Goal: Task Accomplishment & Management: Manage account settings

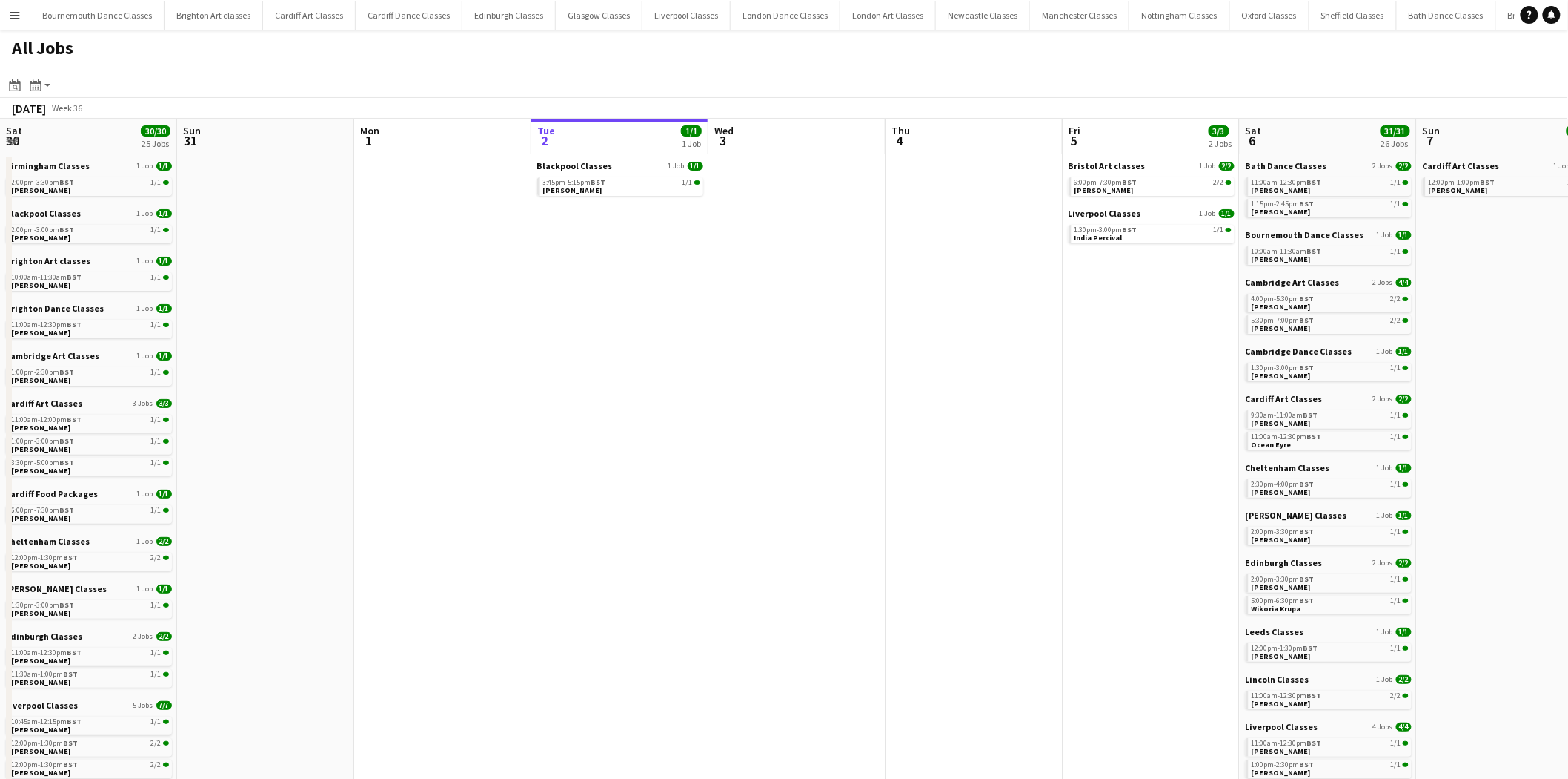
drag, startPoint x: 106, startPoint y: 296, endPoint x: 770, endPoint y: 357, distance: 666.8
click at [772, 356] on app-calendar-viewport "Sat 30 30/30 25 Jobs Sun 31 Mon 1 Tue 2 1/1 1 Job Wed 3 Thu 4 Fri 5 3/3 2 Jobs …" at bounding box center [784, 664] width 1568 height 1092
drag, startPoint x: 364, startPoint y: 400, endPoint x: 916, endPoint y: 404, distance: 552.0
click at [962, 404] on app-calendar-viewport "Sat 30 30/30 25 Jobs Sun 31 Mon 1 Tue 2 1/1 1 Job Wed 3 Thu 4 Fri 5 3/3 2 Jobs …" at bounding box center [784, 664] width 1568 height 1092
drag, startPoint x: 552, startPoint y: 406, endPoint x: 909, endPoint y: 421, distance: 357.3
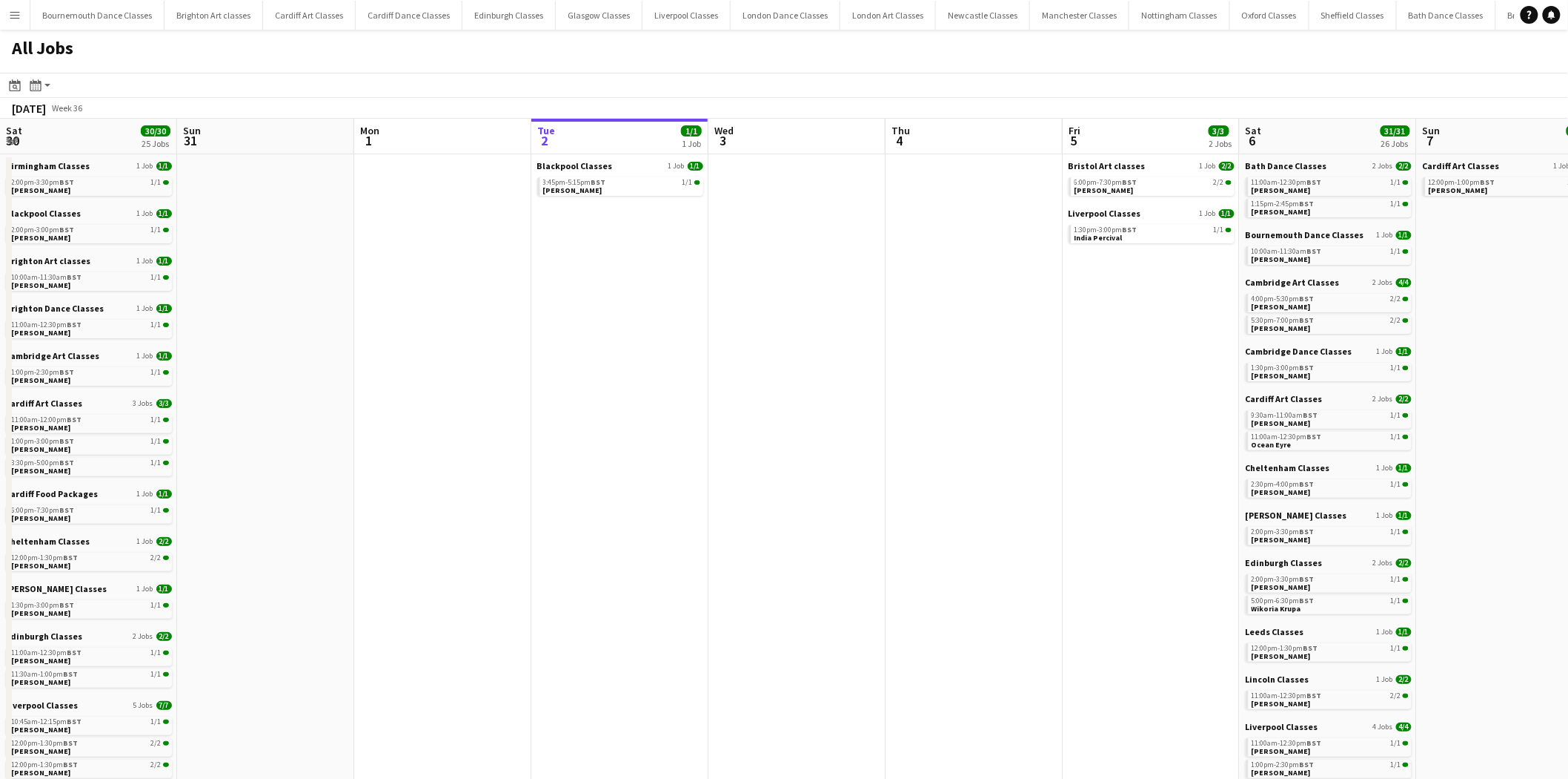
click at [909, 421] on app-calendar-viewport "Sat 30 30/30 25 Jobs Sun 31 Mon 1 Tue 2 1/1 1 Job Wed 3 Thu 4 Fri 5 3/3 2 Jobs …" at bounding box center [784, 664] width 1568 height 1092
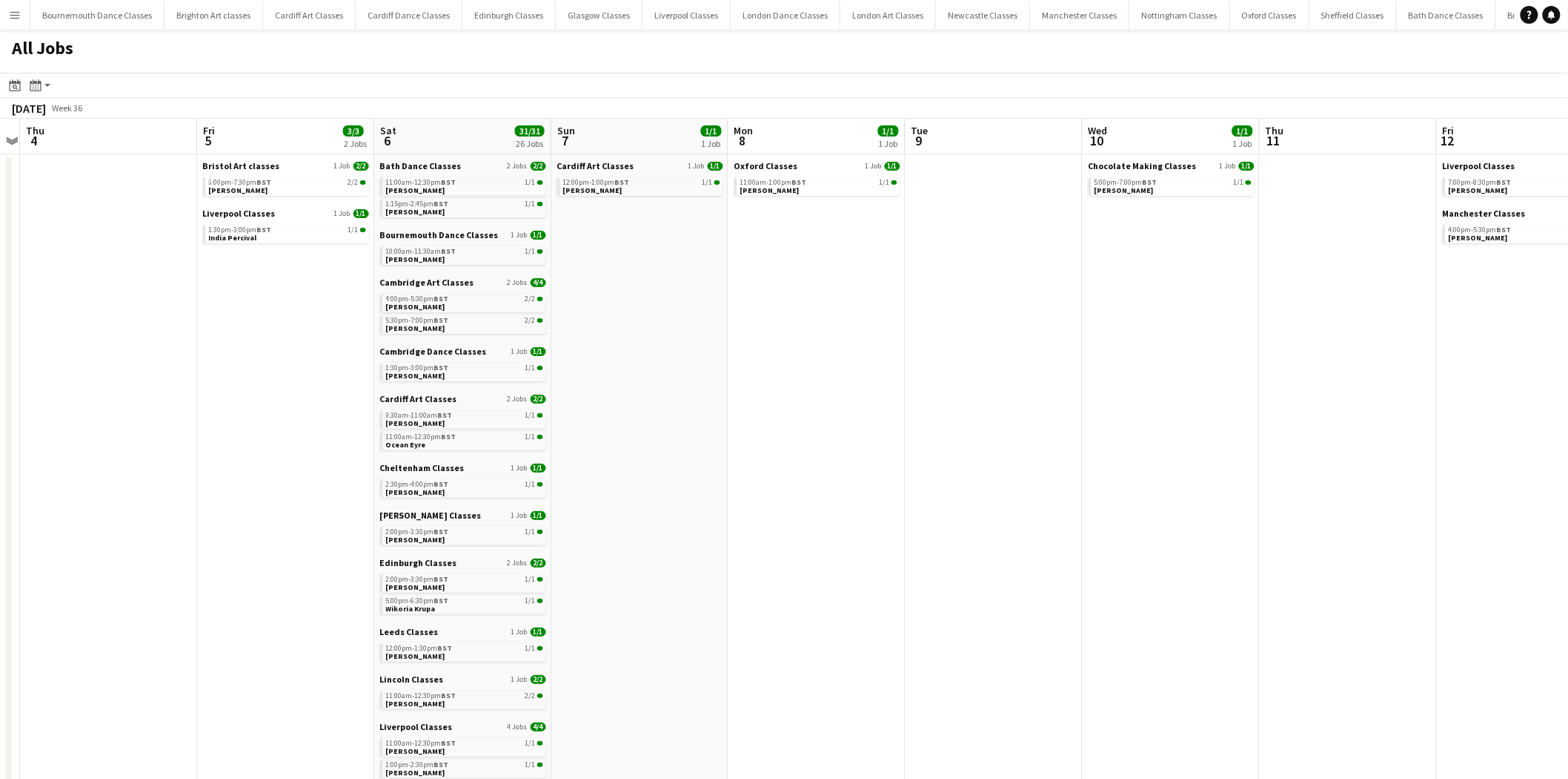
drag, startPoint x: 794, startPoint y: 369, endPoint x: 280, endPoint y: 352, distance: 514.3
click at [280, 352] on app-calendar-viewport "Mon 1 Tue 2 1/1 1 Job Wed 3 Thu 4 Fri 5 3/3 2 Jobs Sat 6 31/31 26 Jobs Sun 7 1/…" at bounding box center [784, 664] width 1568 height 1092
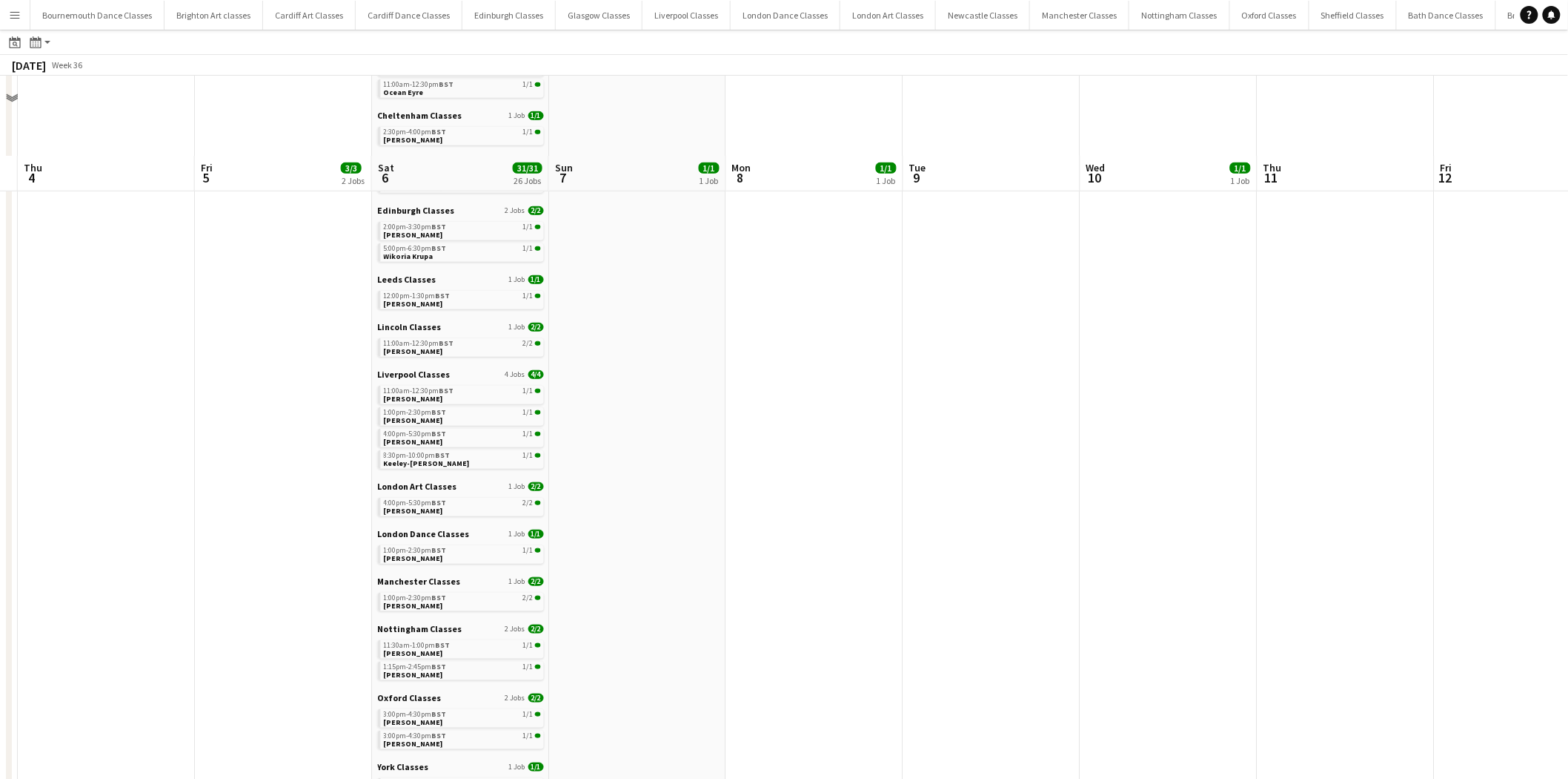
scroll to position [431, 0]
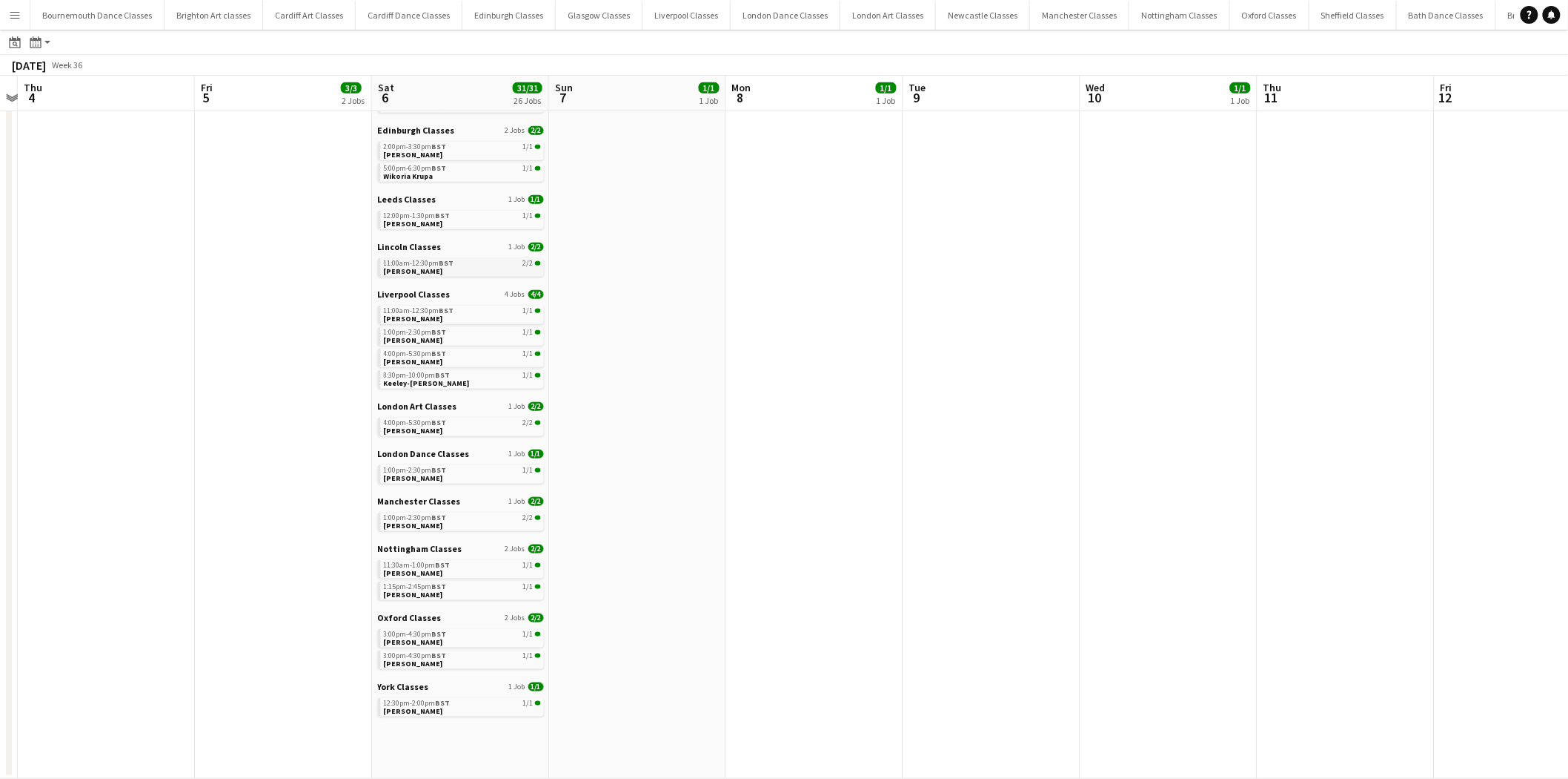
click at [485, 264] on div "11:00am-12:30pm BST 2/2" at bounding box center [462, 264] width 157 height 7
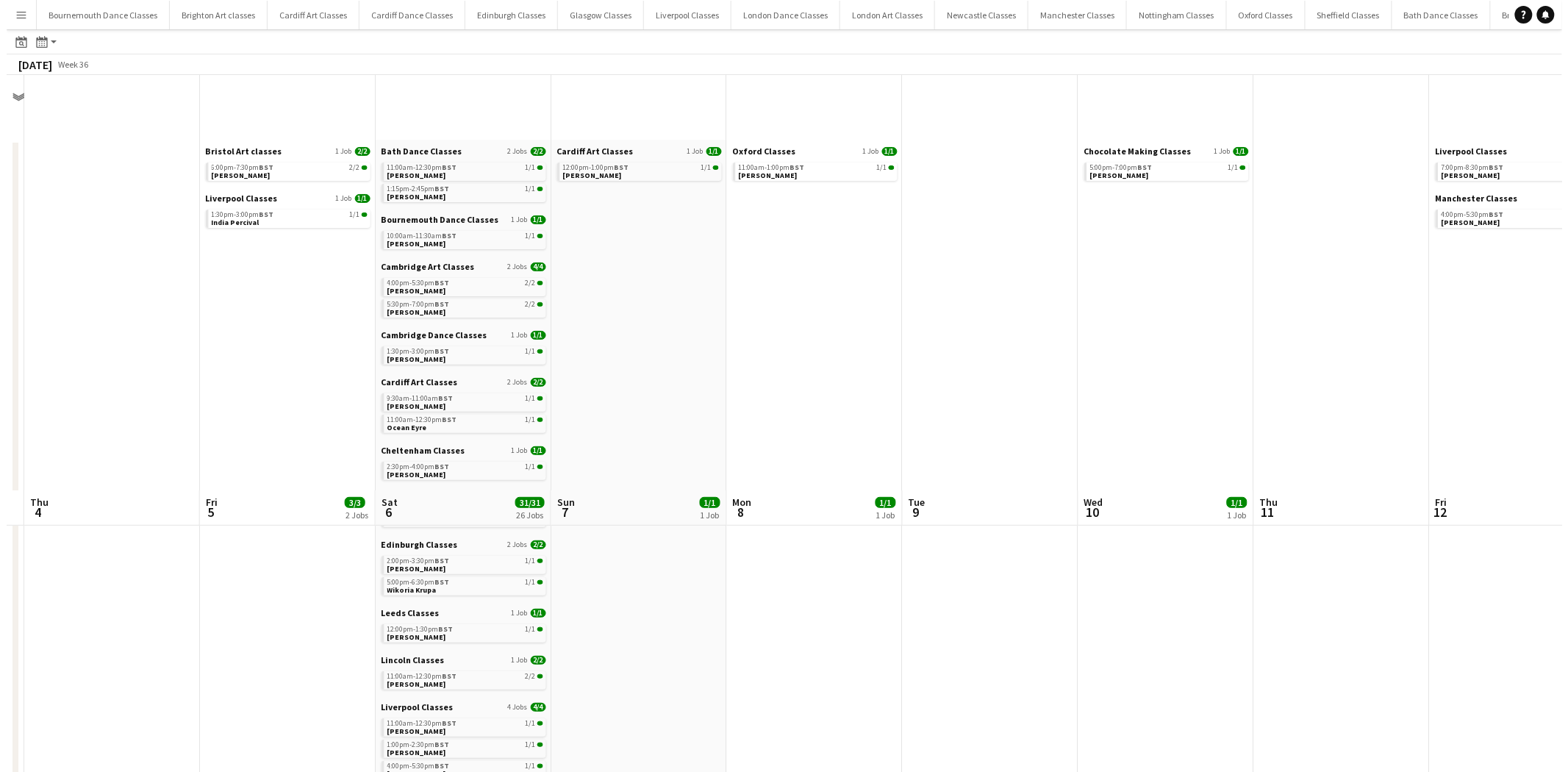
scroll to position [0, 0]
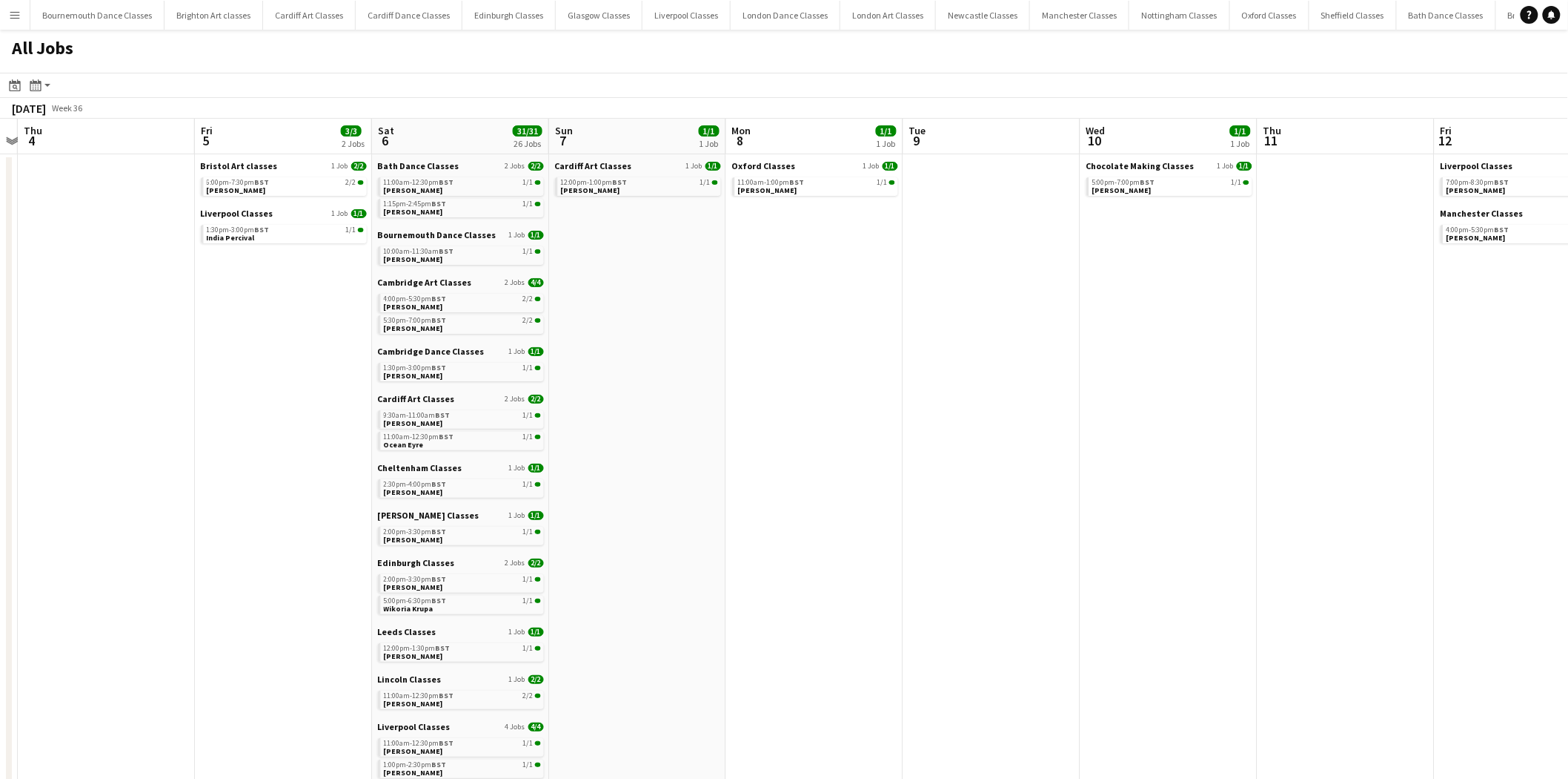
click at [23, 21] on button "Menu" at bounding box center [15, 15] width 30 height 30
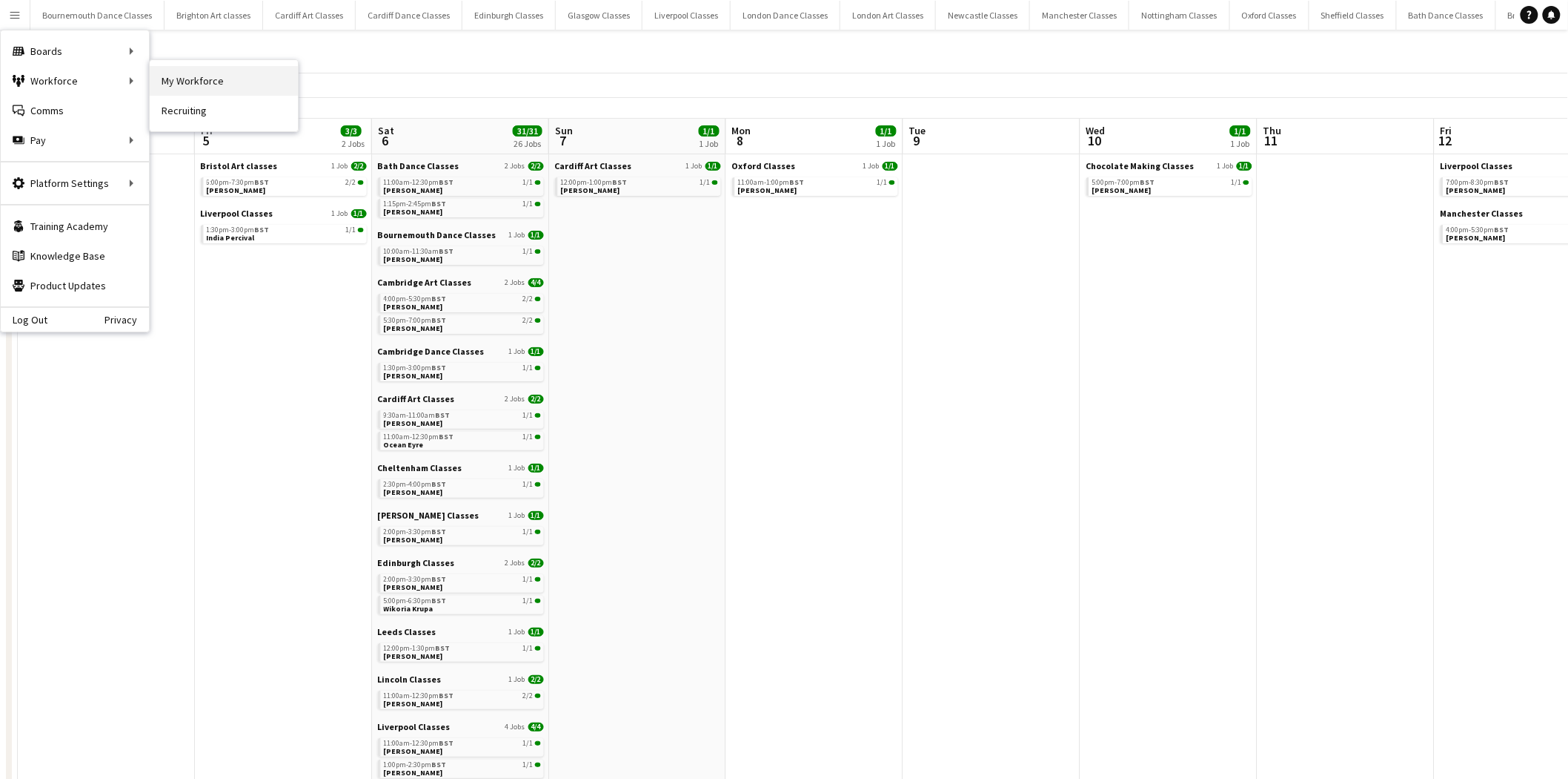
click at [231, 87] on link "My Workforce" at bounding box center [223, 80] width 149 height 30
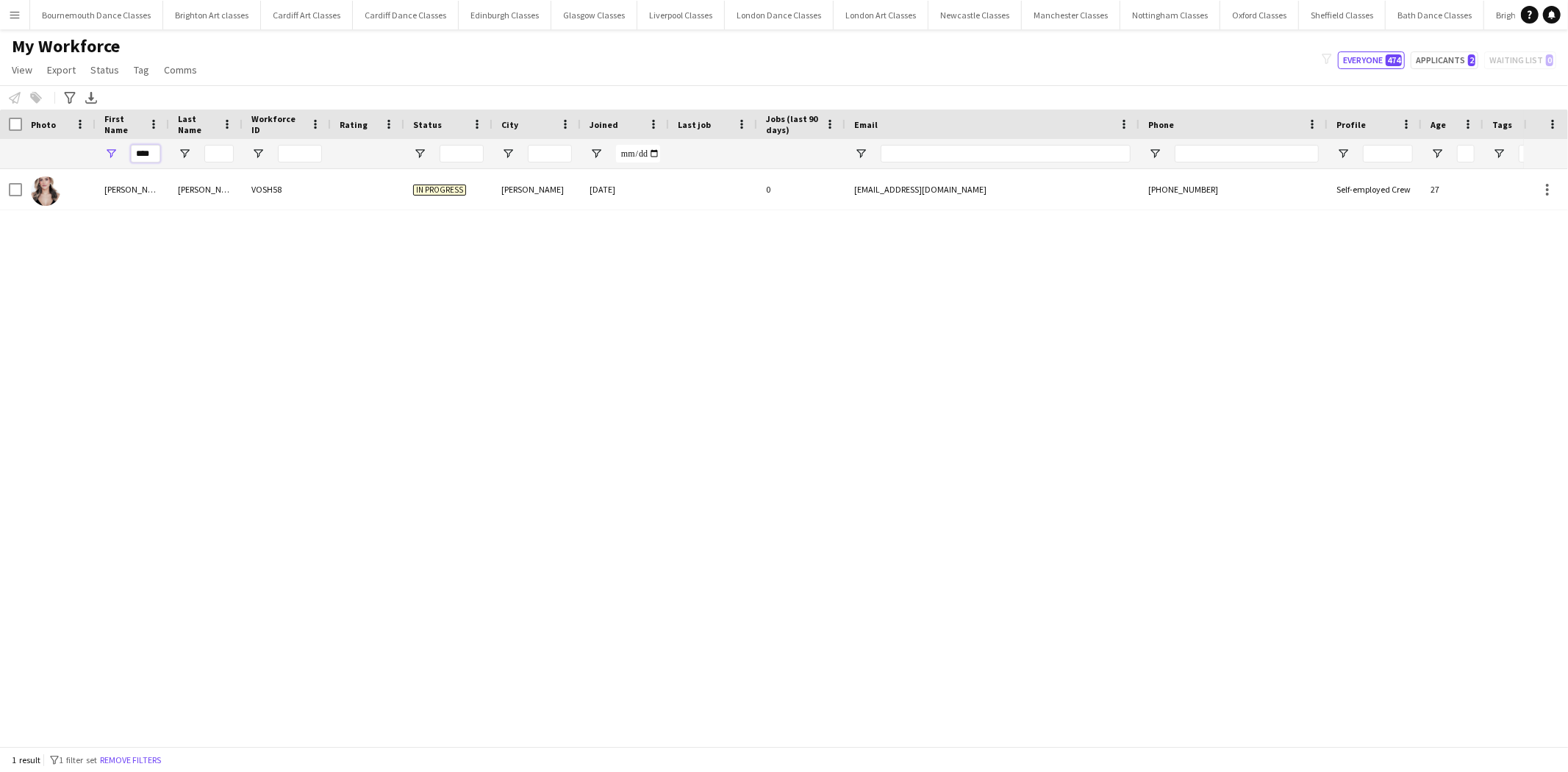
click at [155, 153] on input "****" at bounding box center [146, 154] width 30 height 18
type input "*"
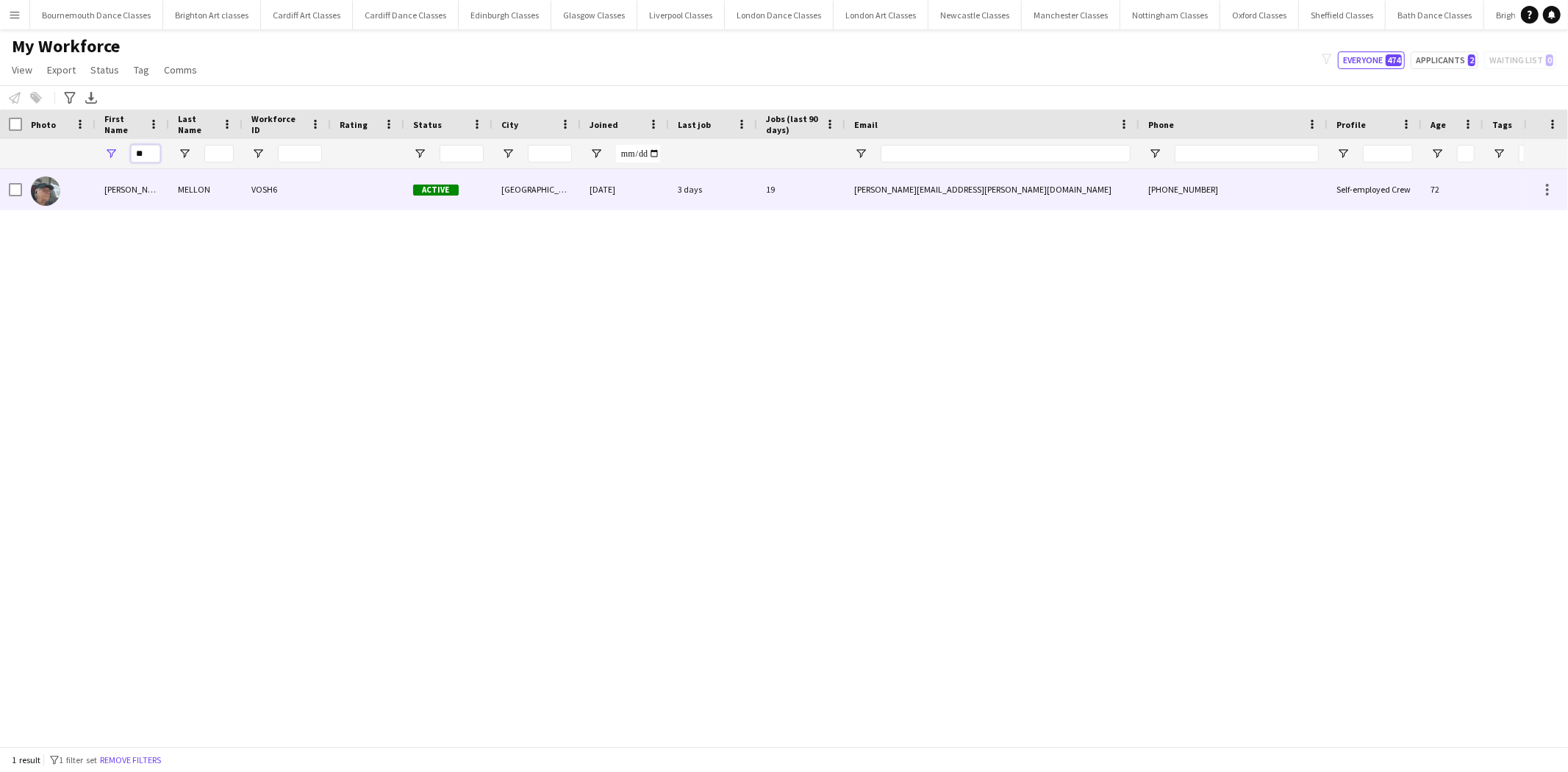
type input "*"
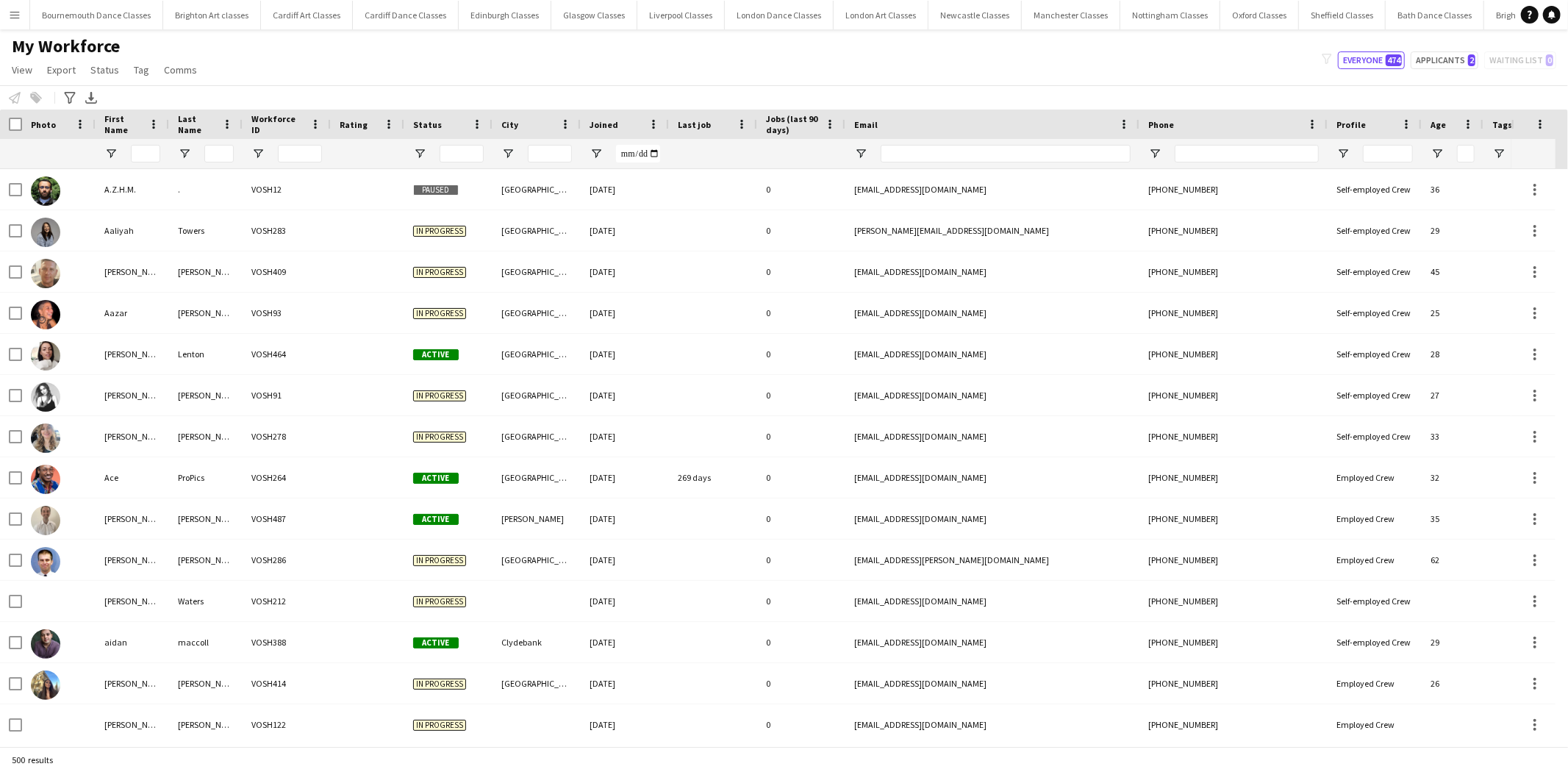
click at [19, 13] on app-icon "Menu" at bounding box center [14, 14] width 12 height 12
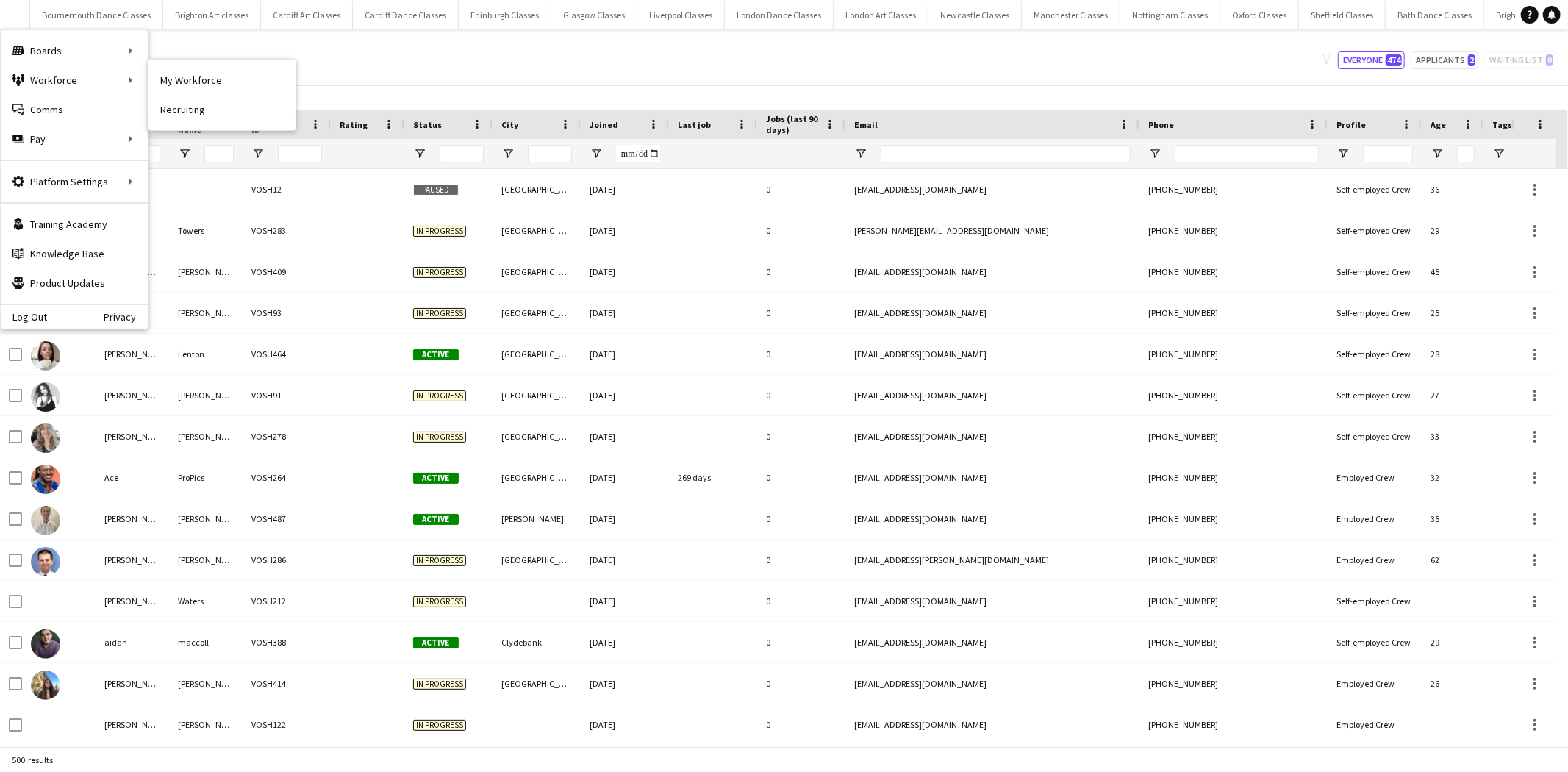
drag, startPoint x: 191, startPoint y: 80, endPoint x: 225, endPoint y: 96, distance: 37.6
click at [191, 80] on link "My Workforce" at bounding box center [222, 80] width 147 height 30
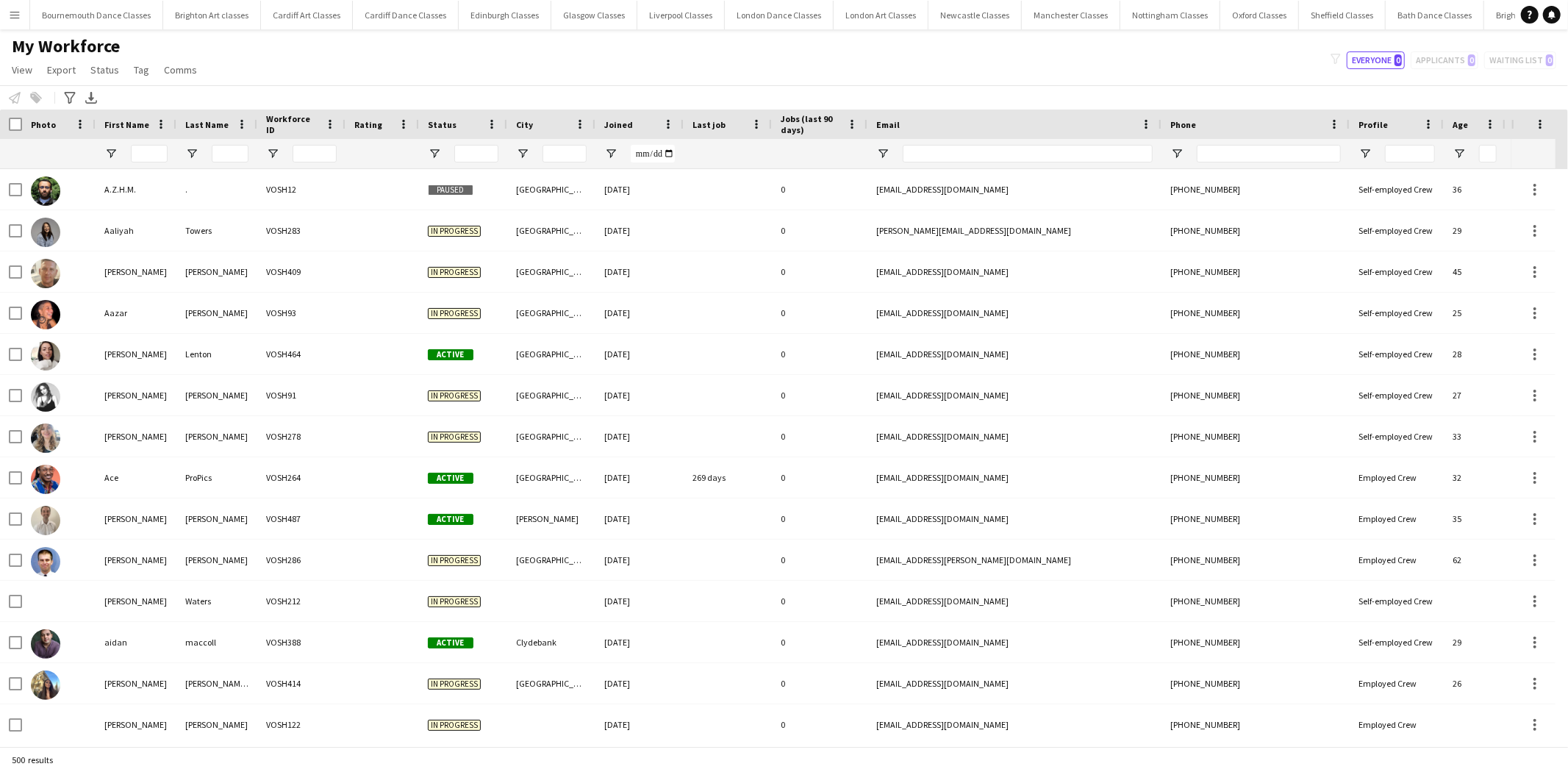
click at [1438, 63] on div "filter-1 Everyone 0 Applicants 0 Waiting list 0" at bounding box center [1443, 61] width 250 height 18
click at [14, 20] on app-icon "Menu" at bounding box center [14, 14] width 12 height 12
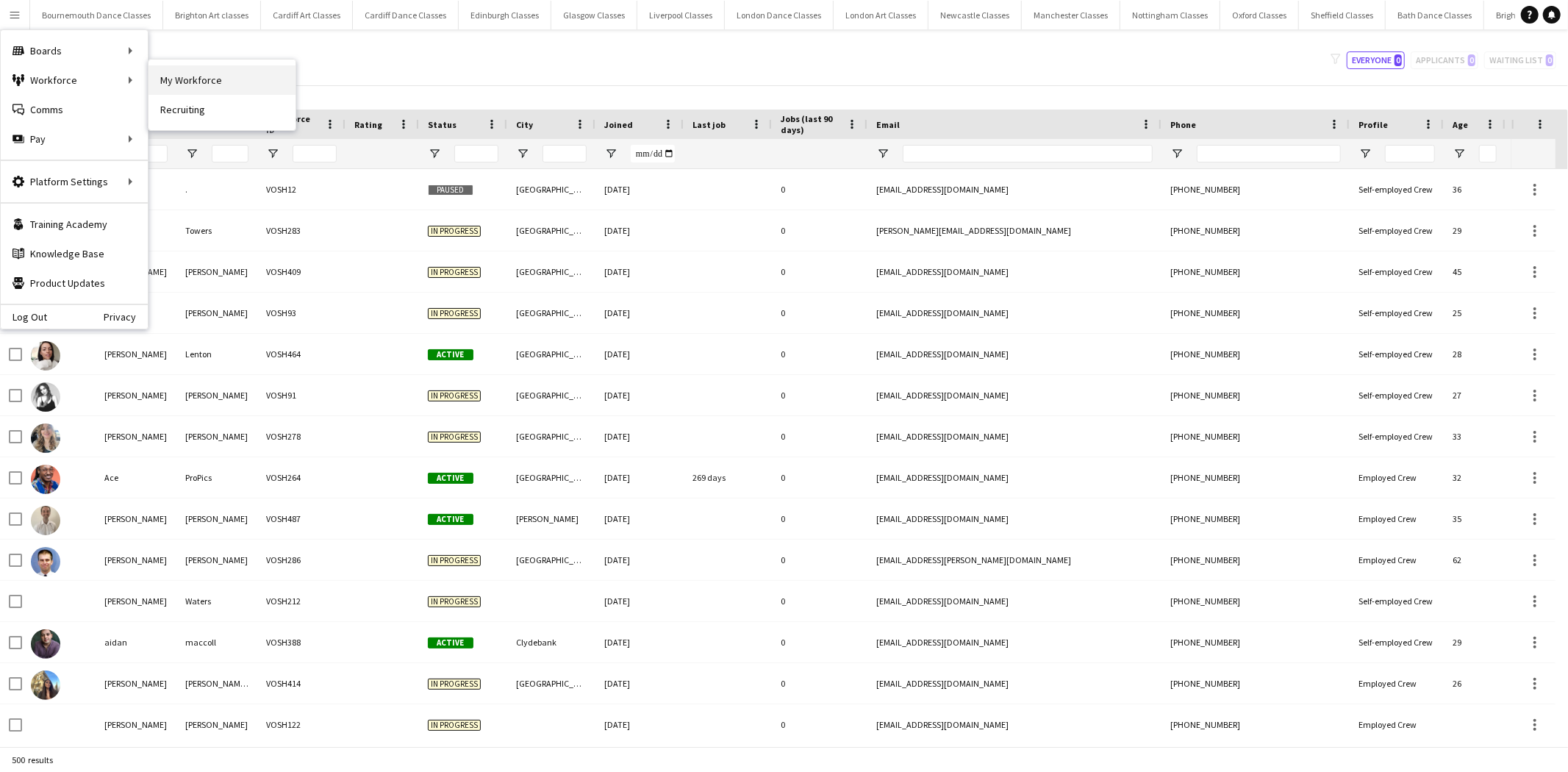
click at [215, 79] on link "My Workforce" at bounding box center [222, 80] width 147 height 30
type input "**********"
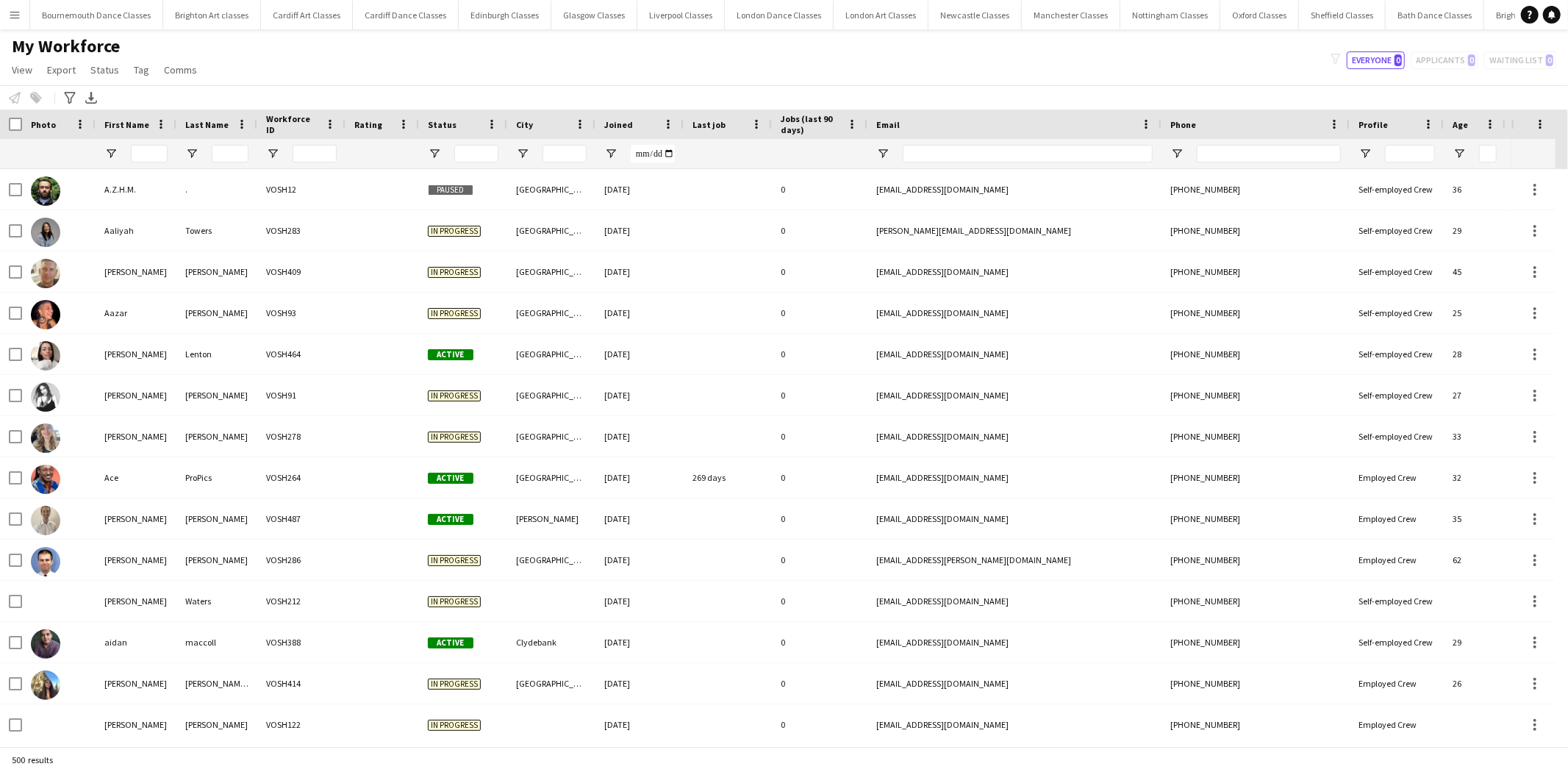
click at [1435, 59] on div "filter-1 Everyone 0 Applicants 0 Waiting list 0" at bounding box center [1443, 61] width 250 height 18
click at [16, 18] on app-icon "Menu" at bounding box center [14, 14] width 12 height 12
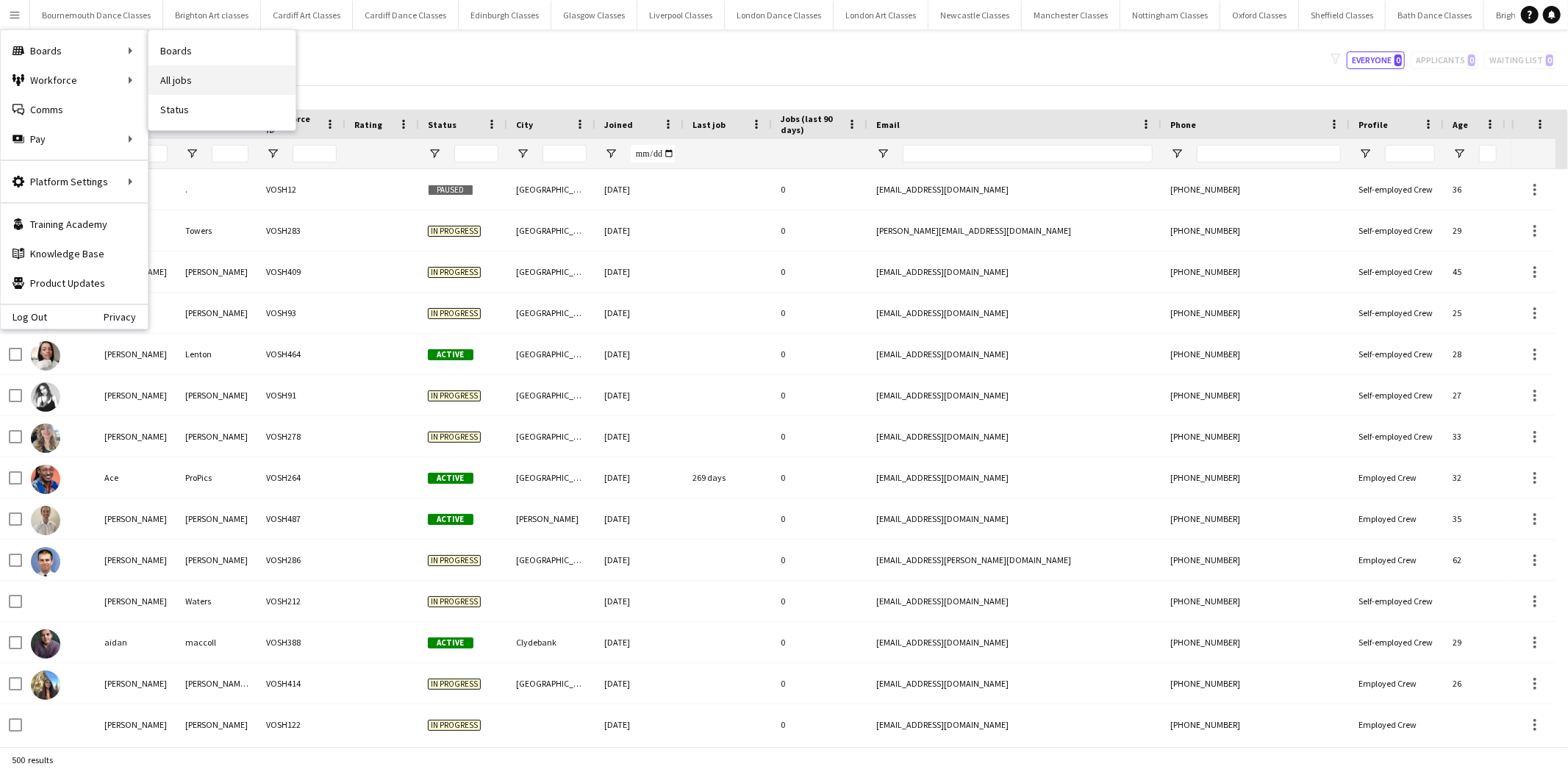
click at [216, 72] on link "All jobs" at bounding box center [222, 80] width 147 height 30
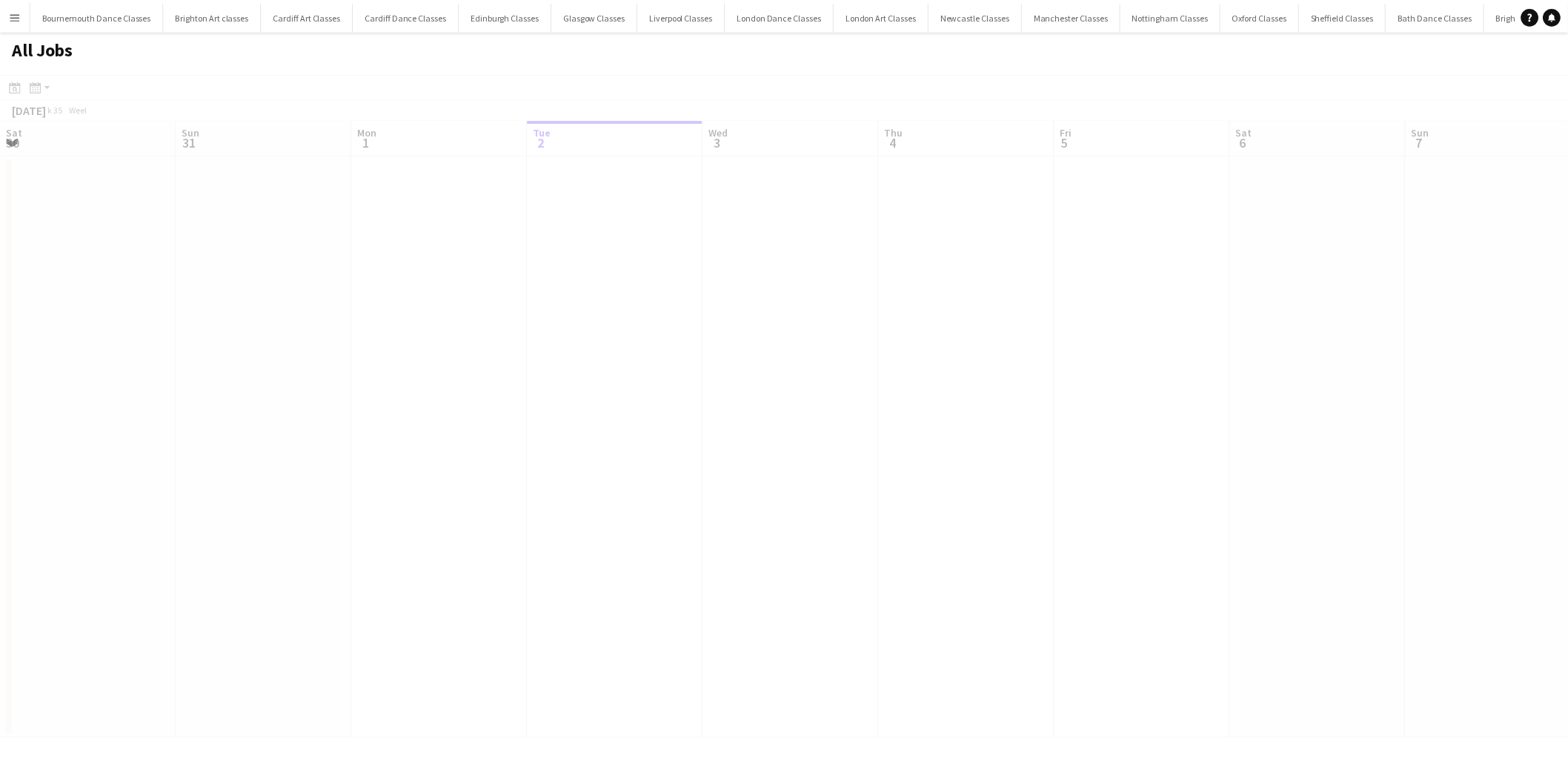
scroll to position [0, 354]
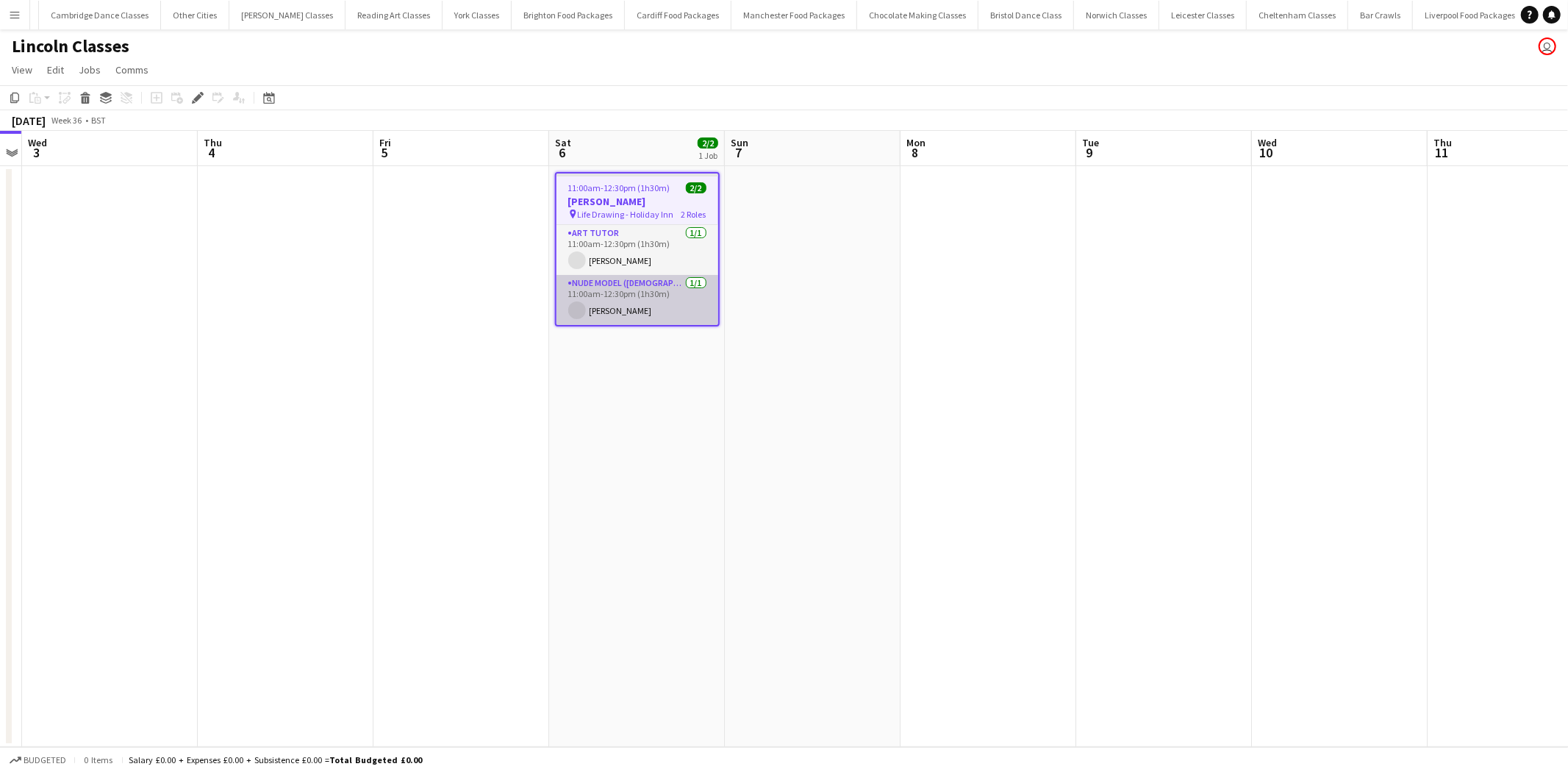
scroll to position [0, 2034]
click at [640, 297] on app-card-role "Nude Model (Female) 1/1 11:00am-12:30pm (1h30m) Michelle Skye" at bounding box center [637, 299] width 162 height 50
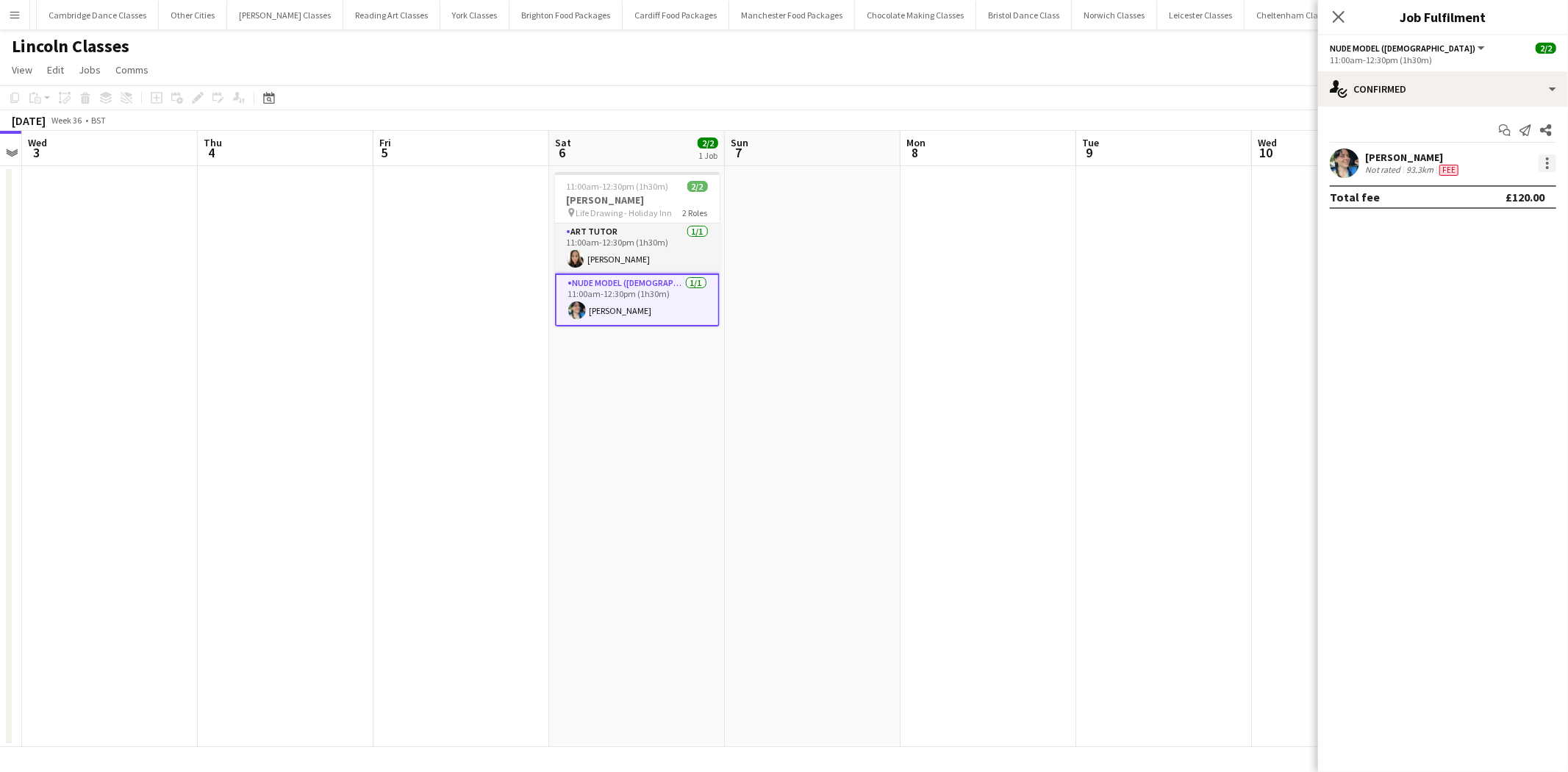
click at [1554, 162] on div at bounding box center [1547, 164] width 18 height 18
click at [1486, 327] on span "Remove" at bounding box center [1476, 331] width 44 height 13
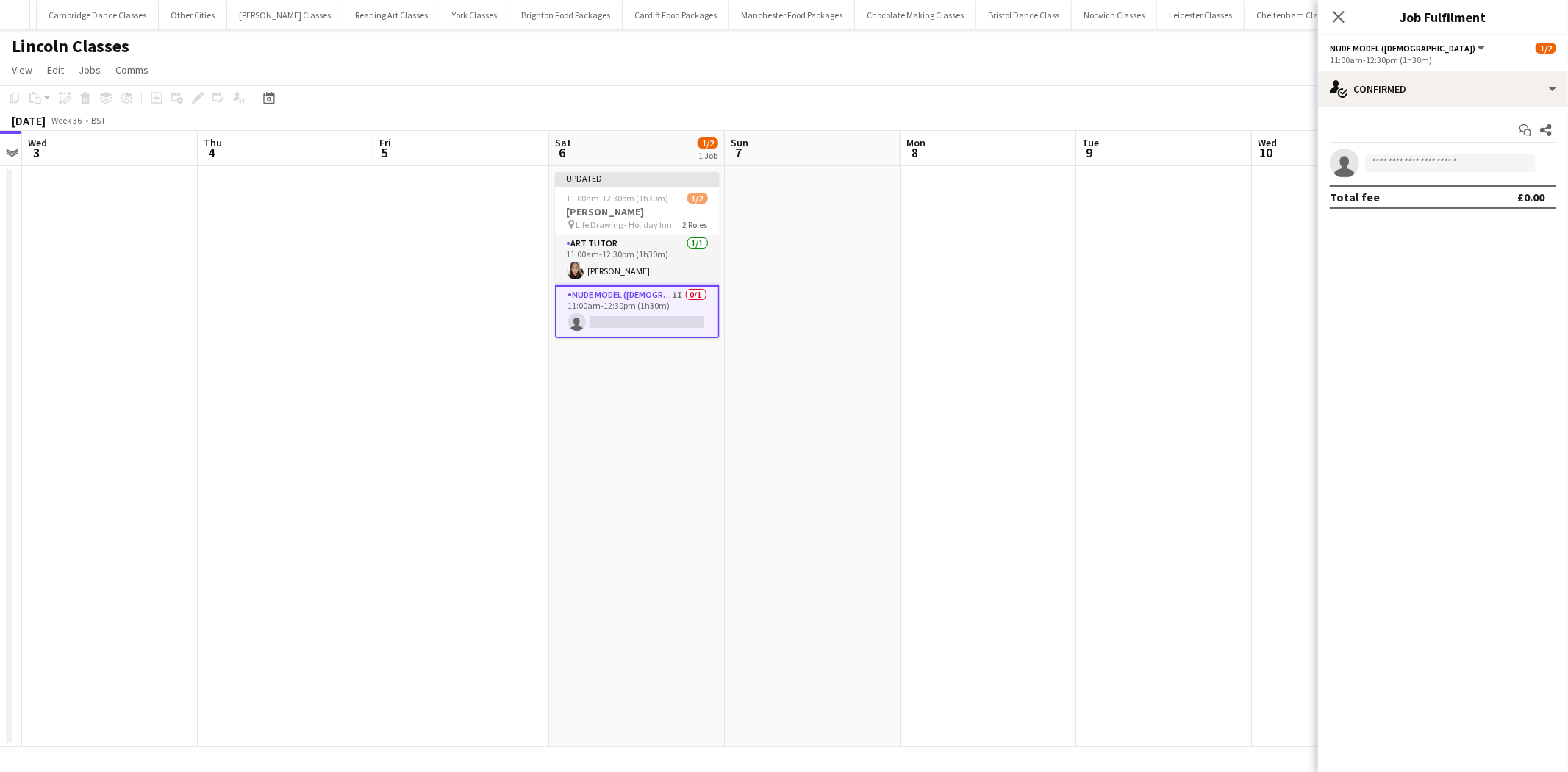
click at [989, 328] on app-date-cell at bounding box center [988, 457] width 175 height 580
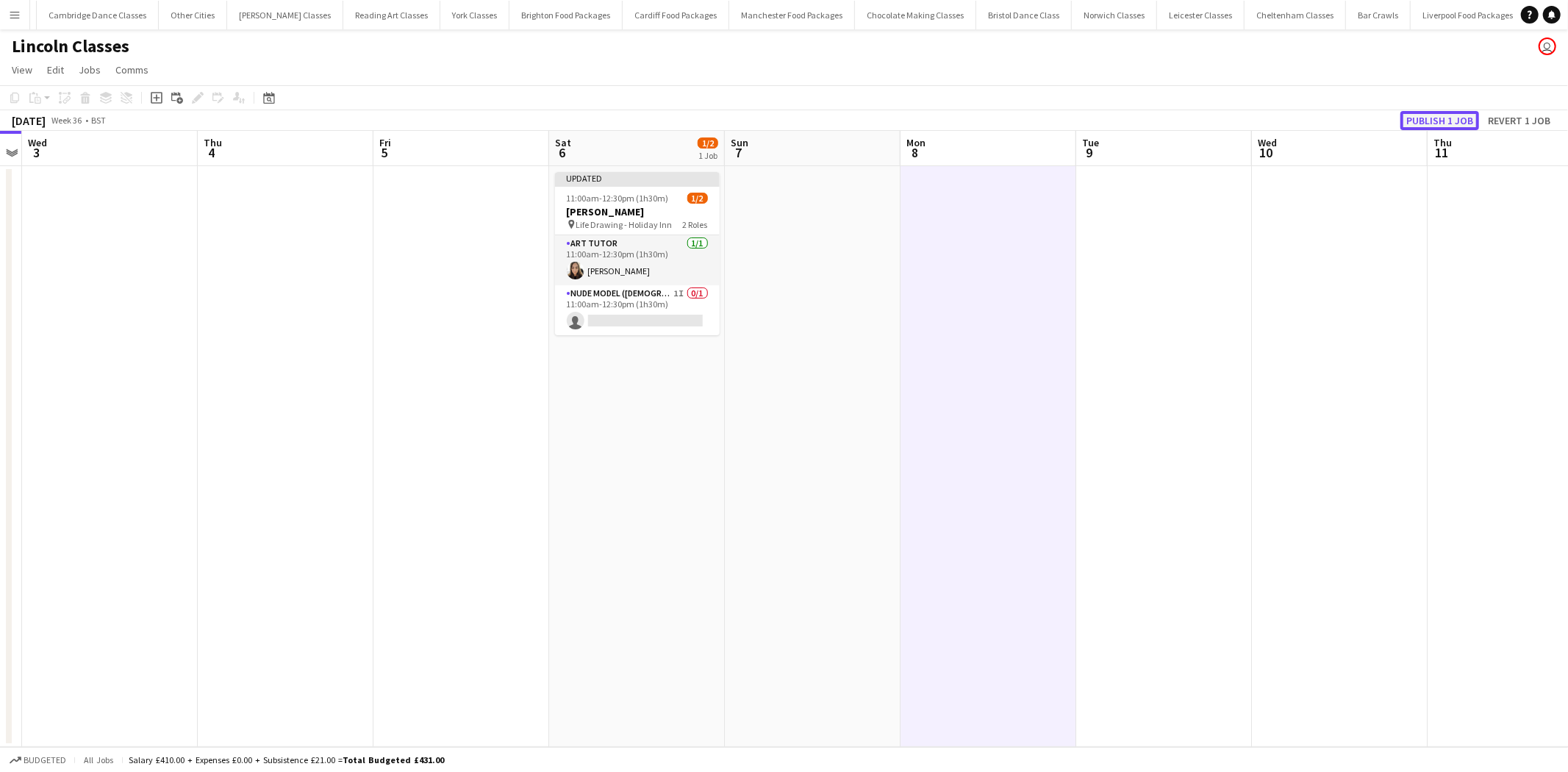
click at [1459, 124] on button "Publish 1 job" at bounding box center [1440, 120] width 79 height 19
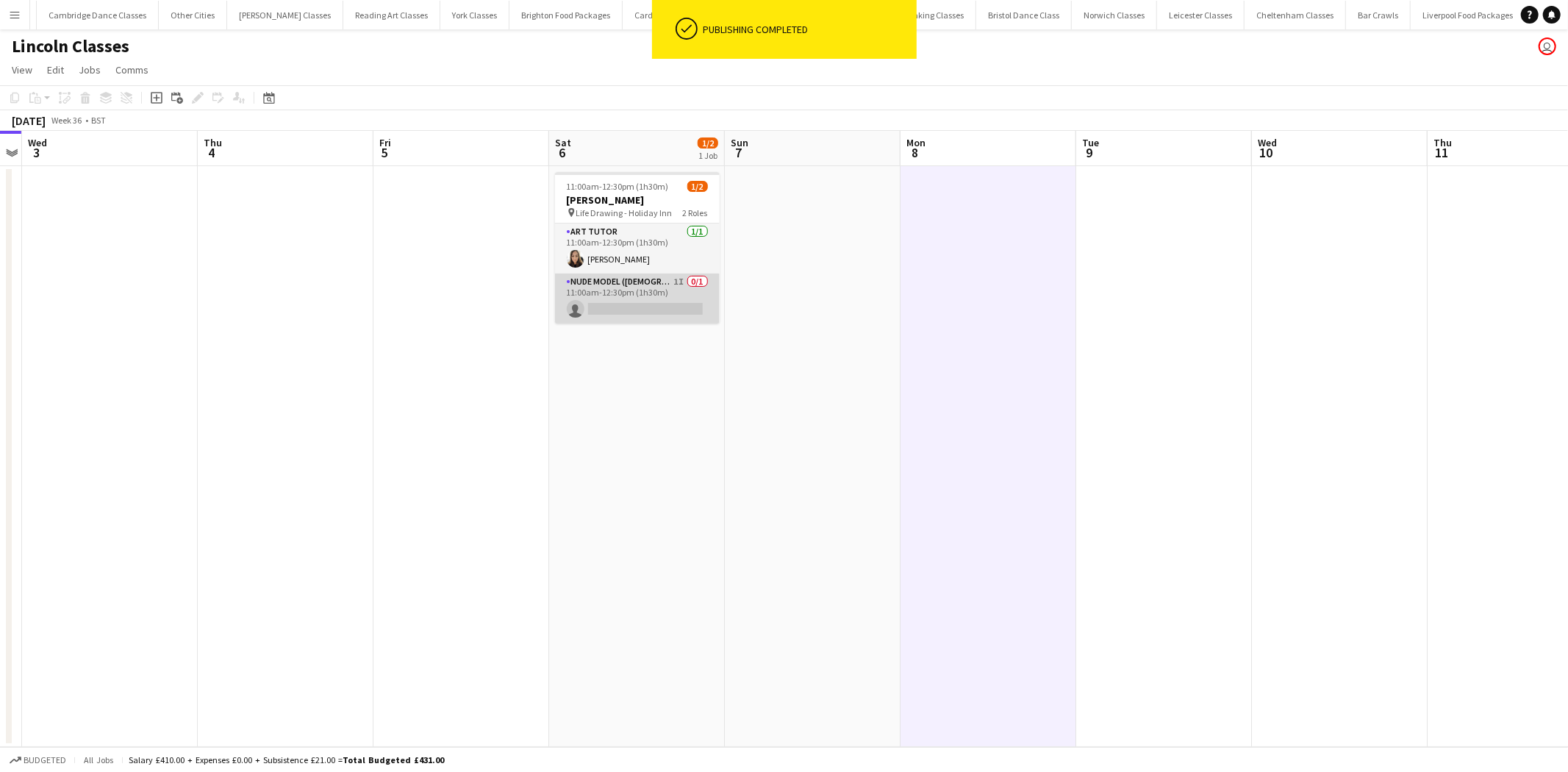
click at [653, 316] on app-card-role "Nude Model (Female) 1I 0/1 11:00am-12:30pm (1h30m) single-neutral-actions" at bounding box center [638, 297] width 165 height 50
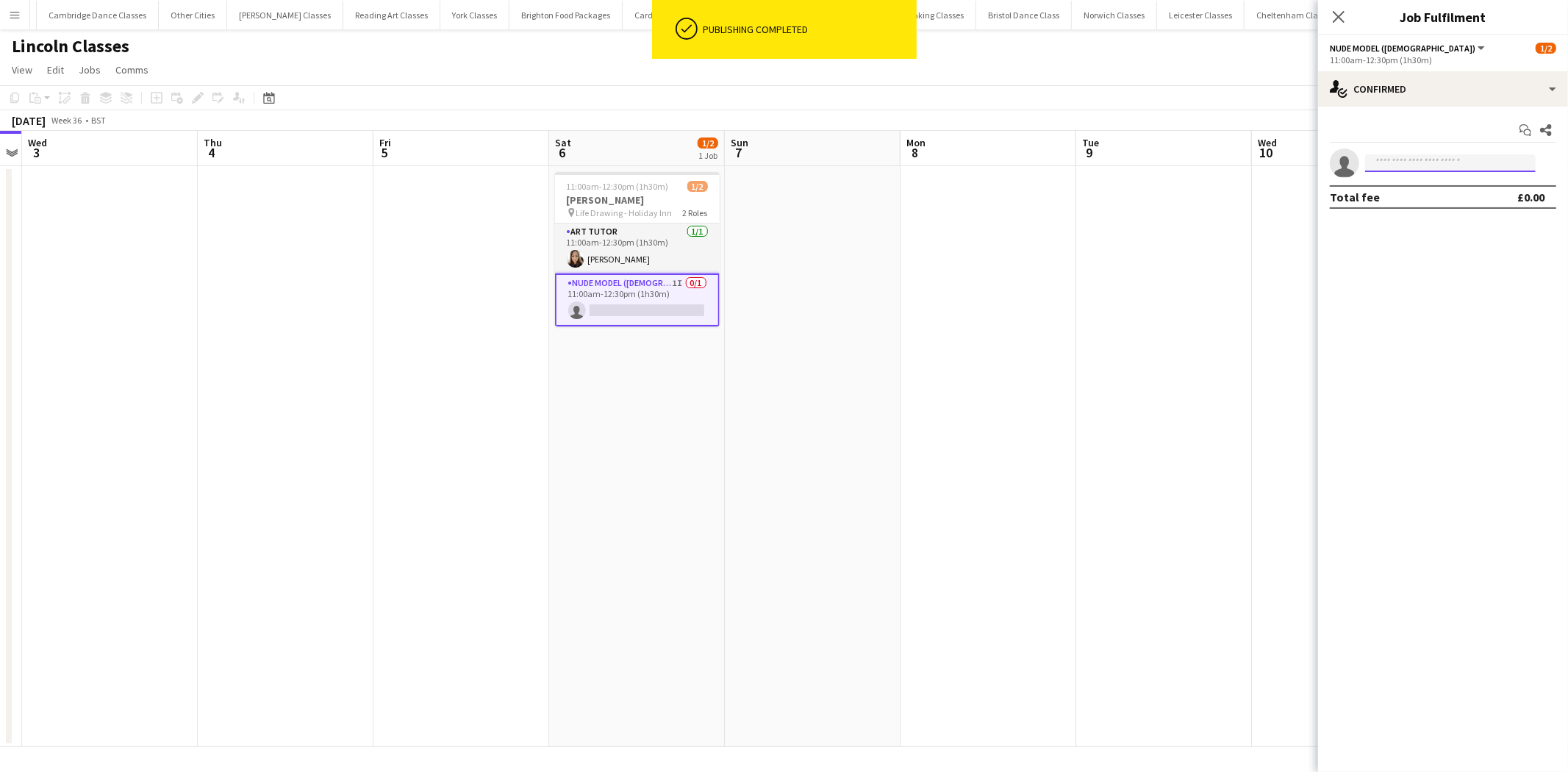
click at [1404, 170] on input at bounding box center [1450, 164] width 171 height 18
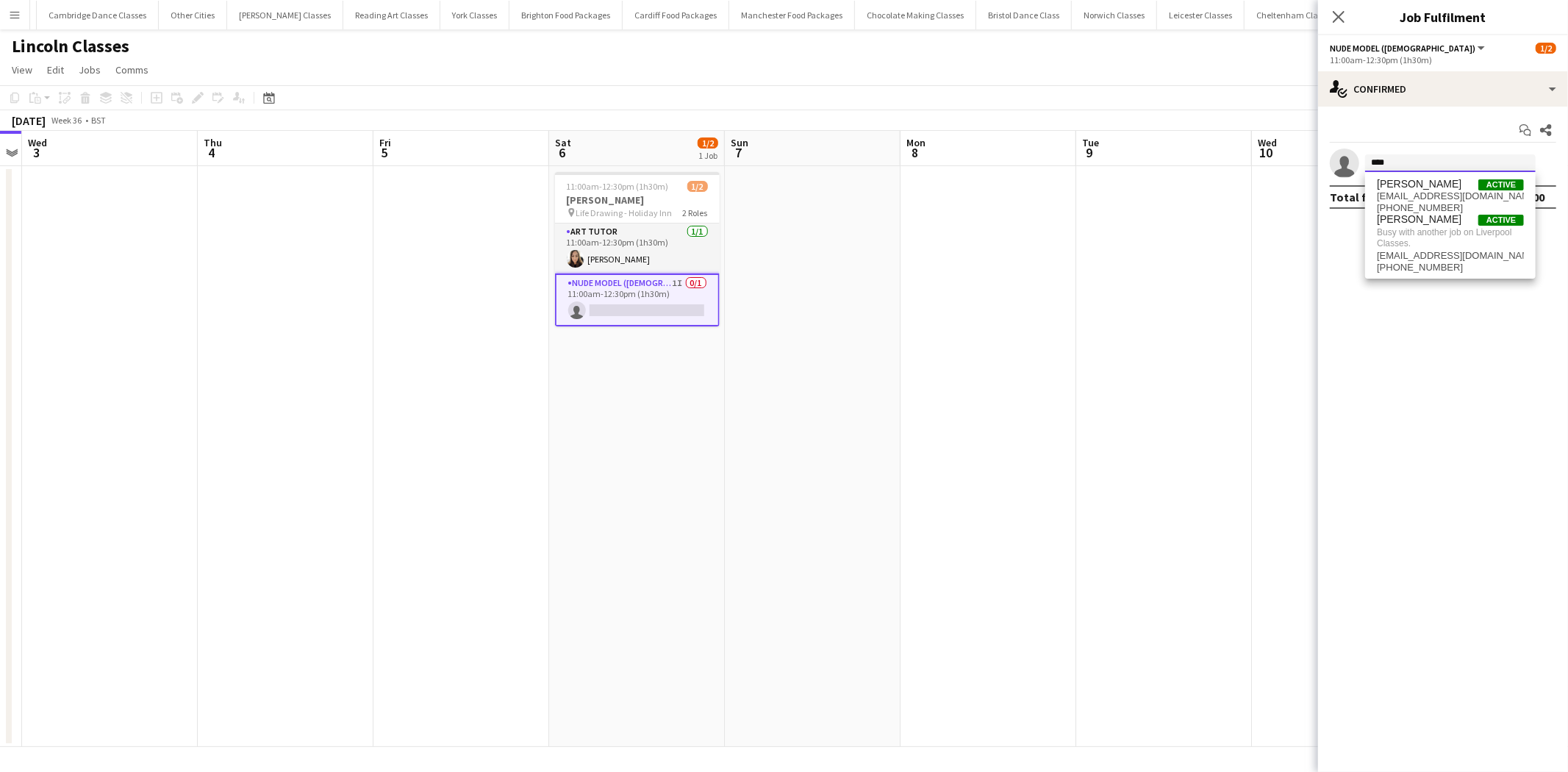
type input "****"
click at [1106, 259] on app-date-cell at bounding box center [1164, 457] width 175 height 580
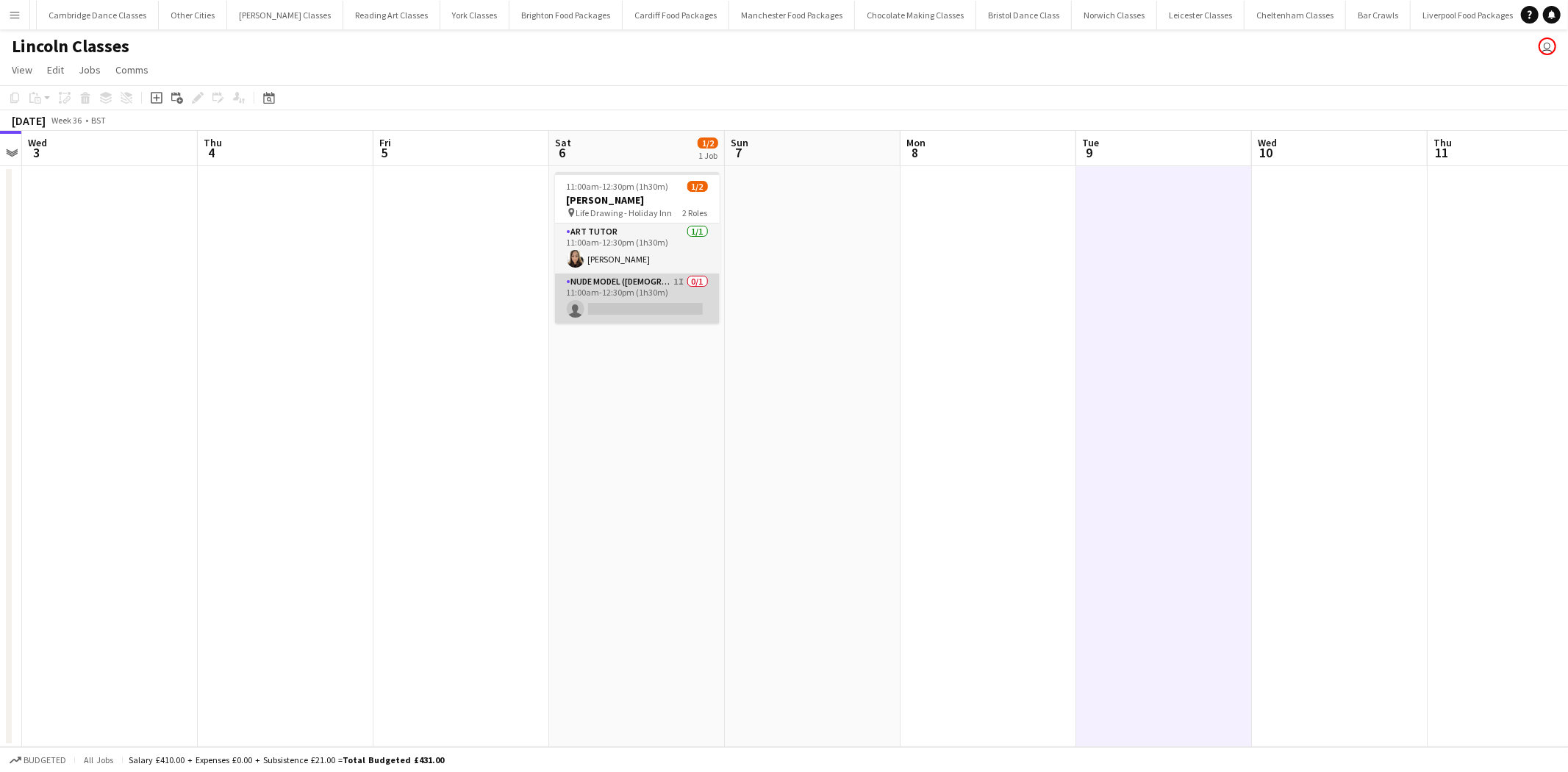
click at [658, 279] on app-card-role "Nude Model (Female) 1I 0/1 11:00am-12:30pm (1h30m) single-neutral-actions" at bounding box center [638, 297] width 165 height 50
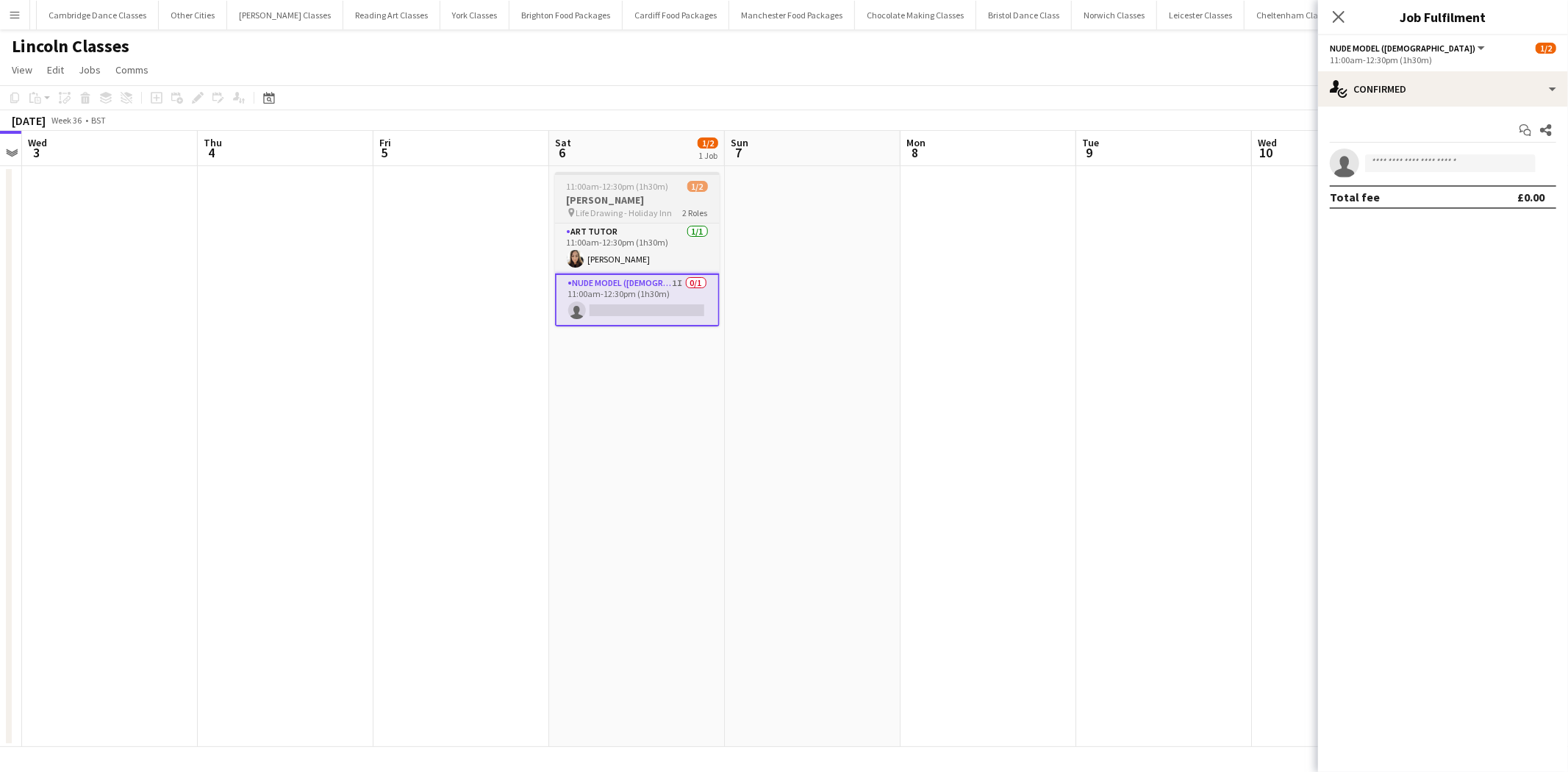
click at [620, 202] on h3 "[PERSON_NAME]" at bounding box center [638, 200] width 165 height 14
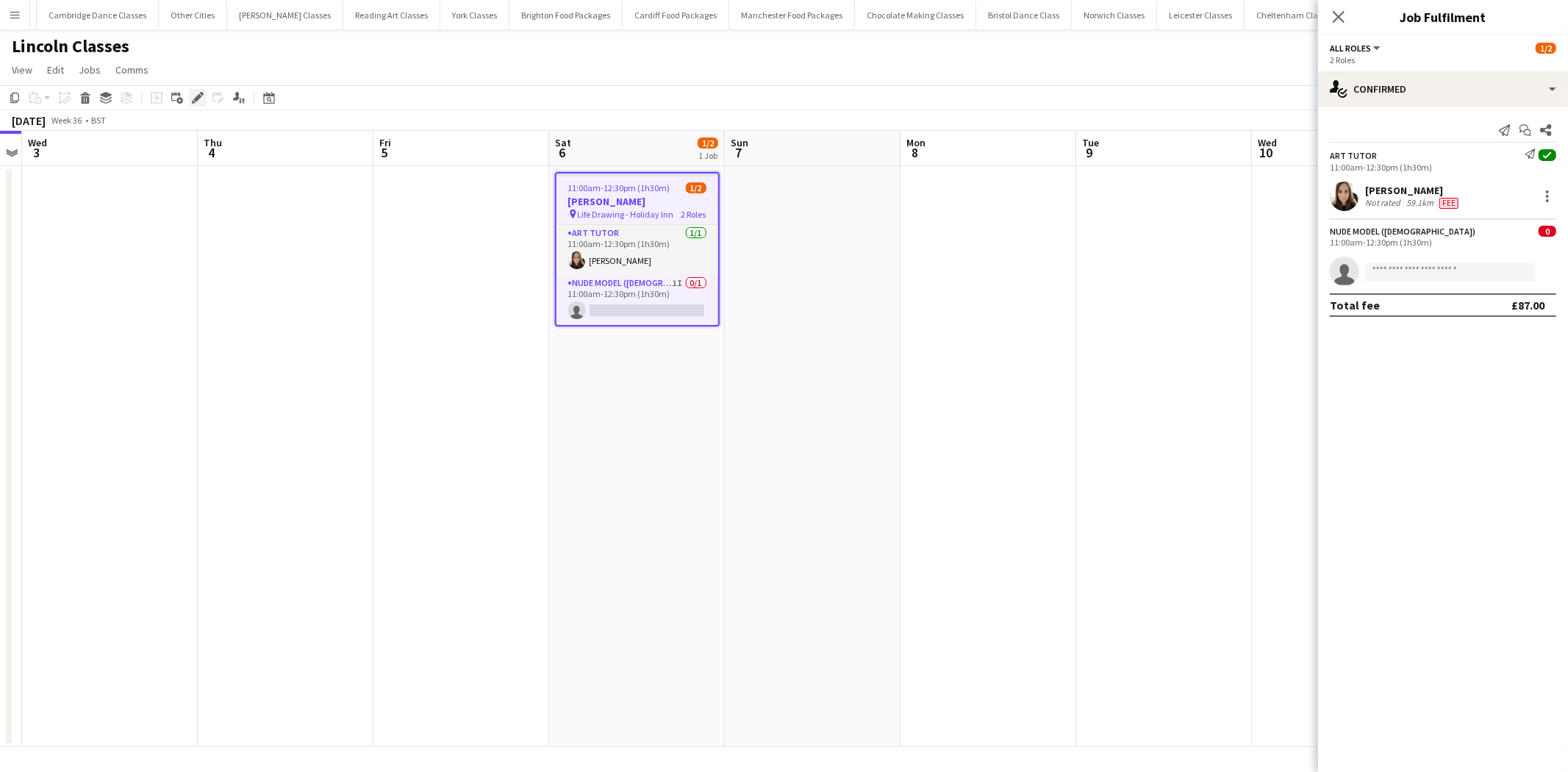
click at [196, 96] on icon at bounding box center [197, 98] width 8 height 8
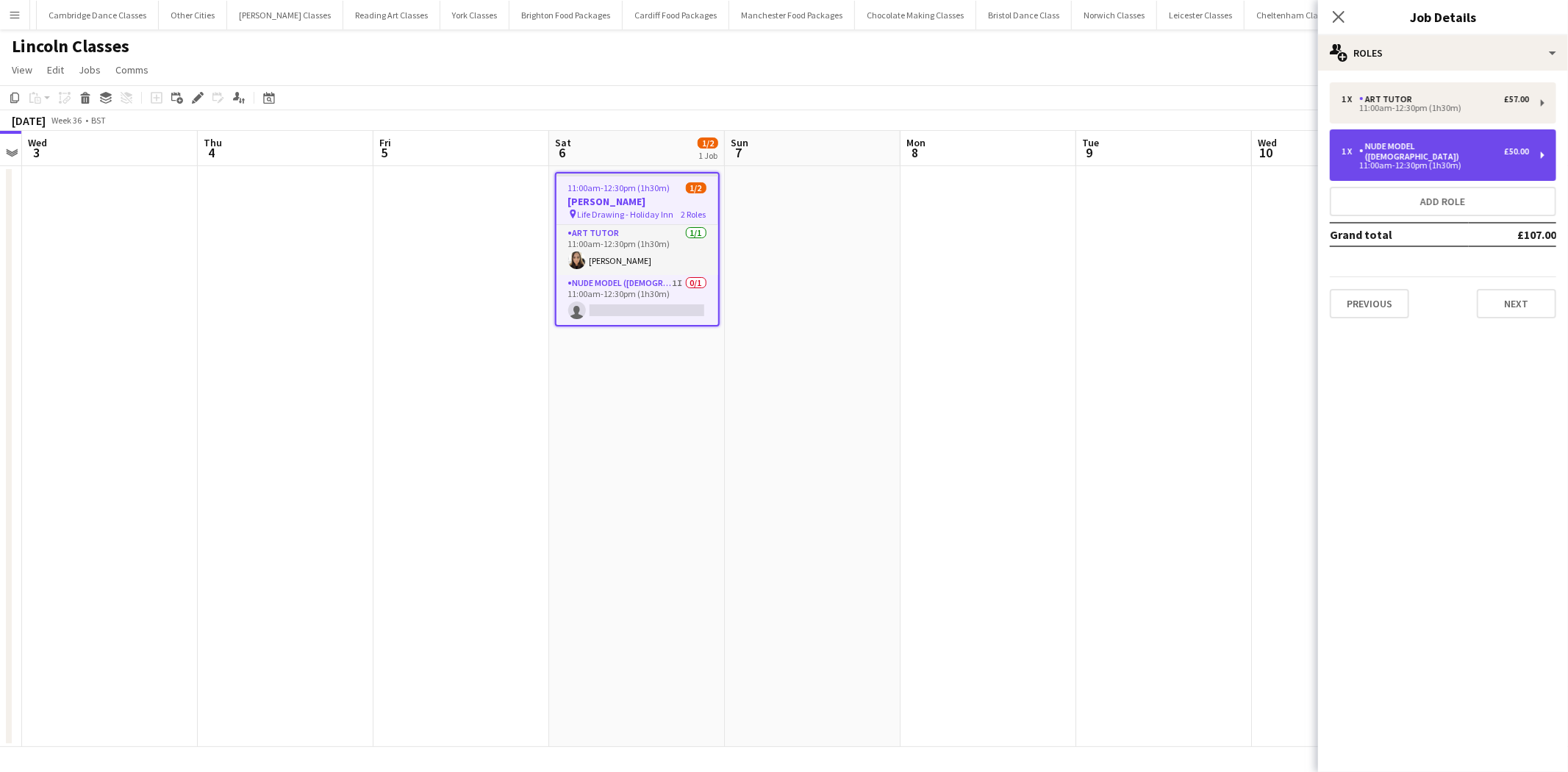
click at [1480, 162] on div "11:00am-12:30pm (1h30m)" at bounding box center [1434, 165] width 187 height 7
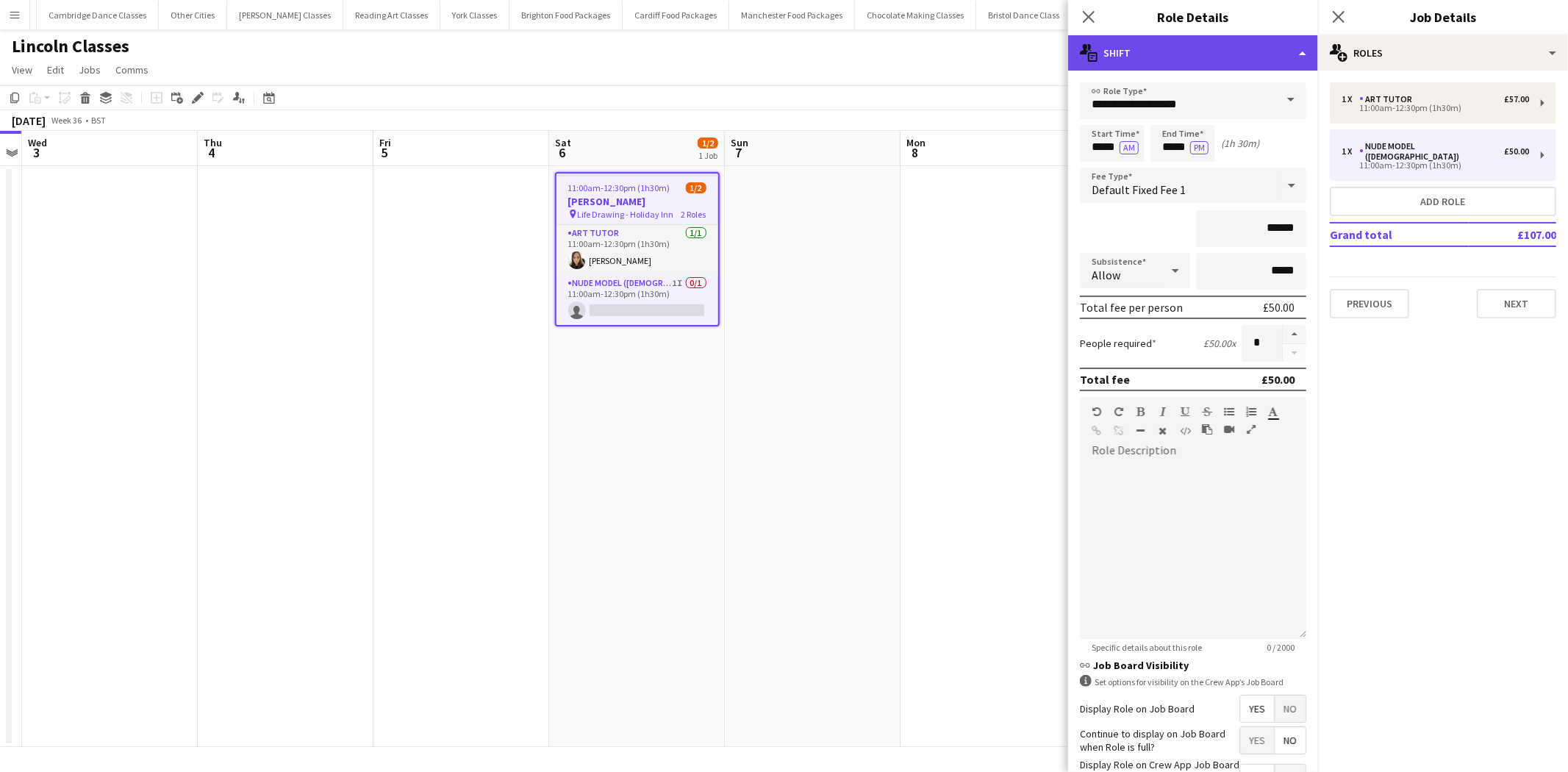
click at [1305, 59] on div "multiple-actions-text Shift" at bounding box center [1193, 52] width 250 height 35
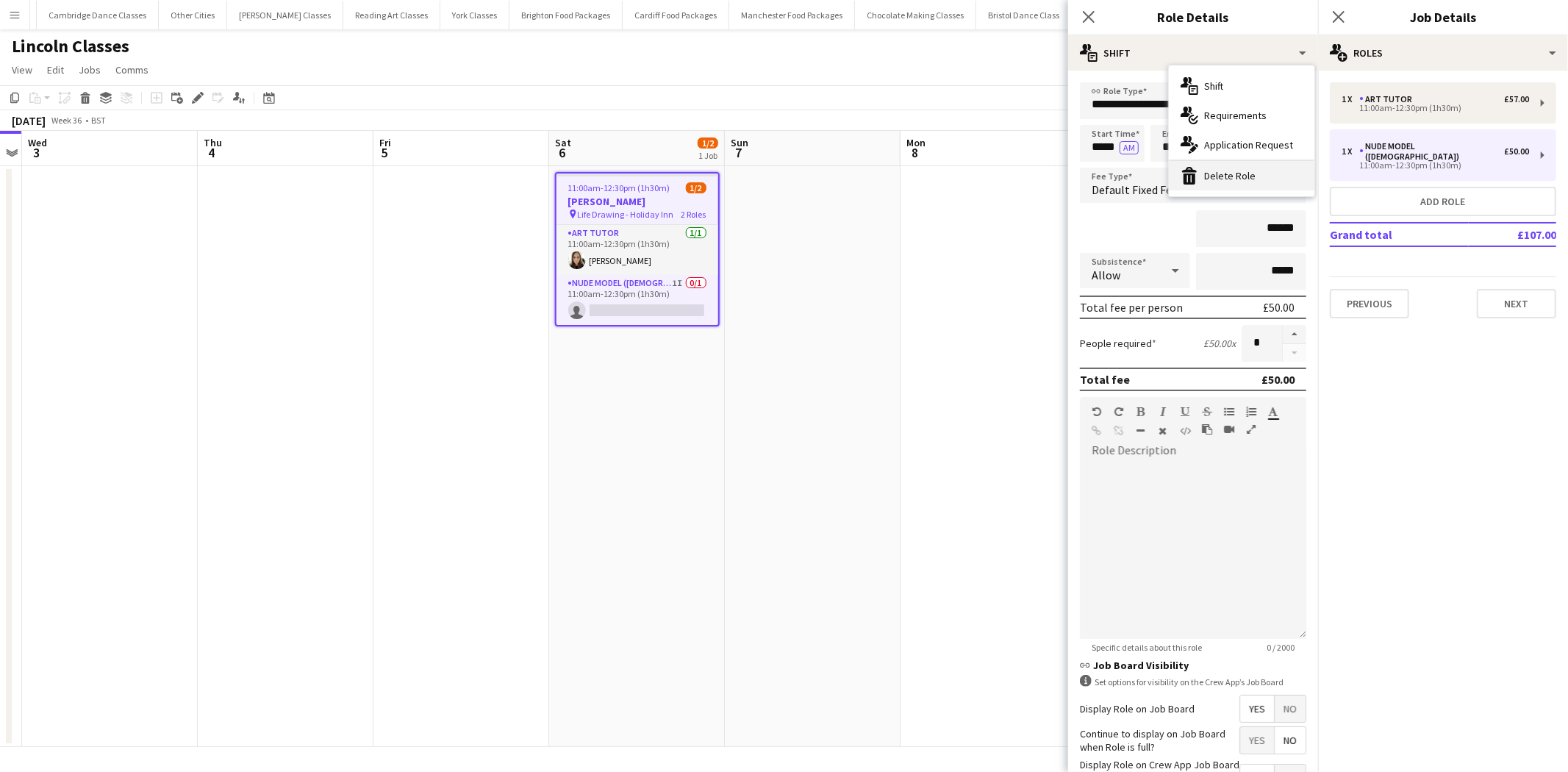
click at [1239, 174] on div "bin-2 Delete Role" at bounding box center [1241, 175] width 146 height 30
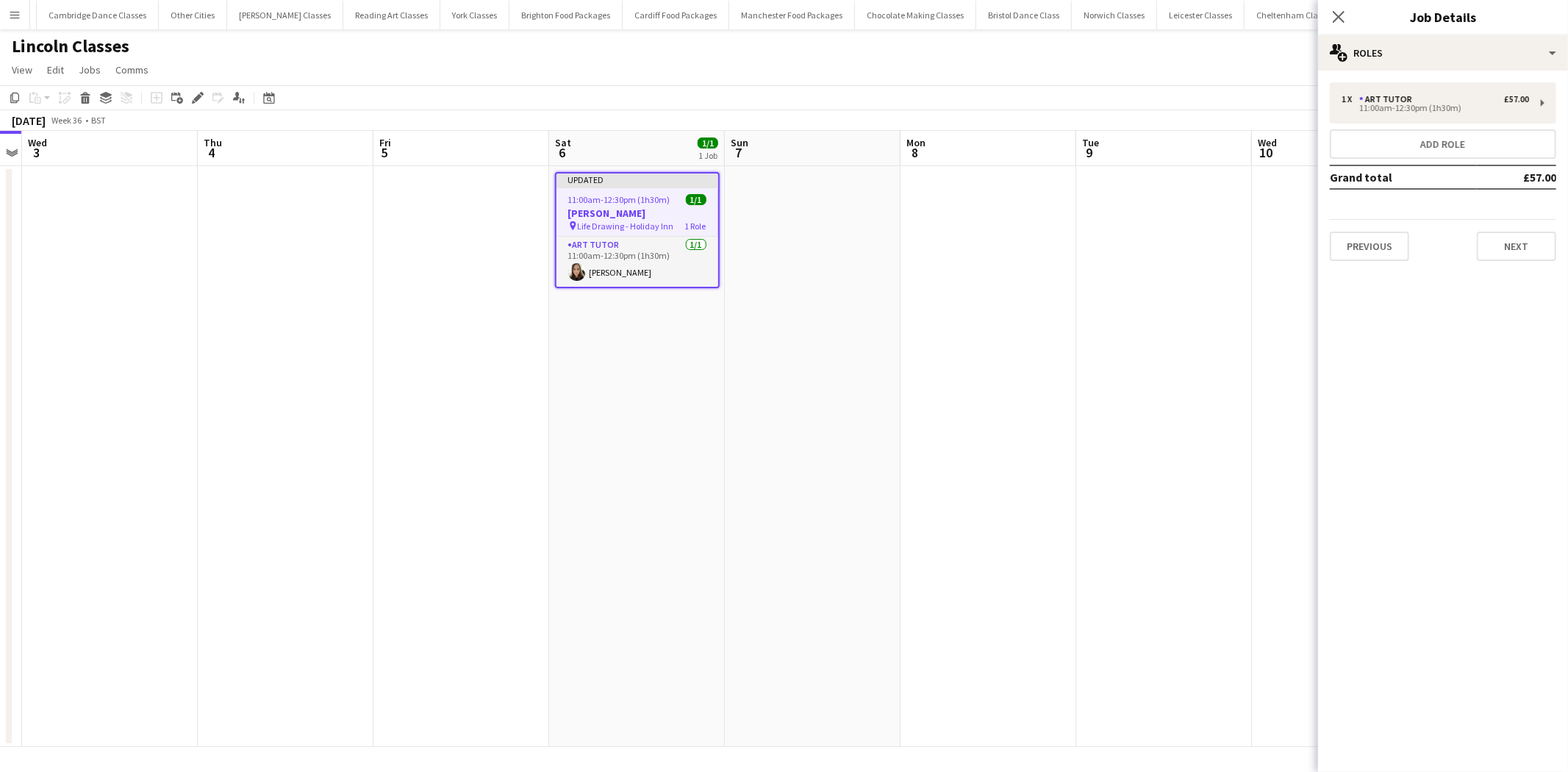
click at [1145, 296] on app-date-cell at bounding box center [1164, 457] width 175 height 580
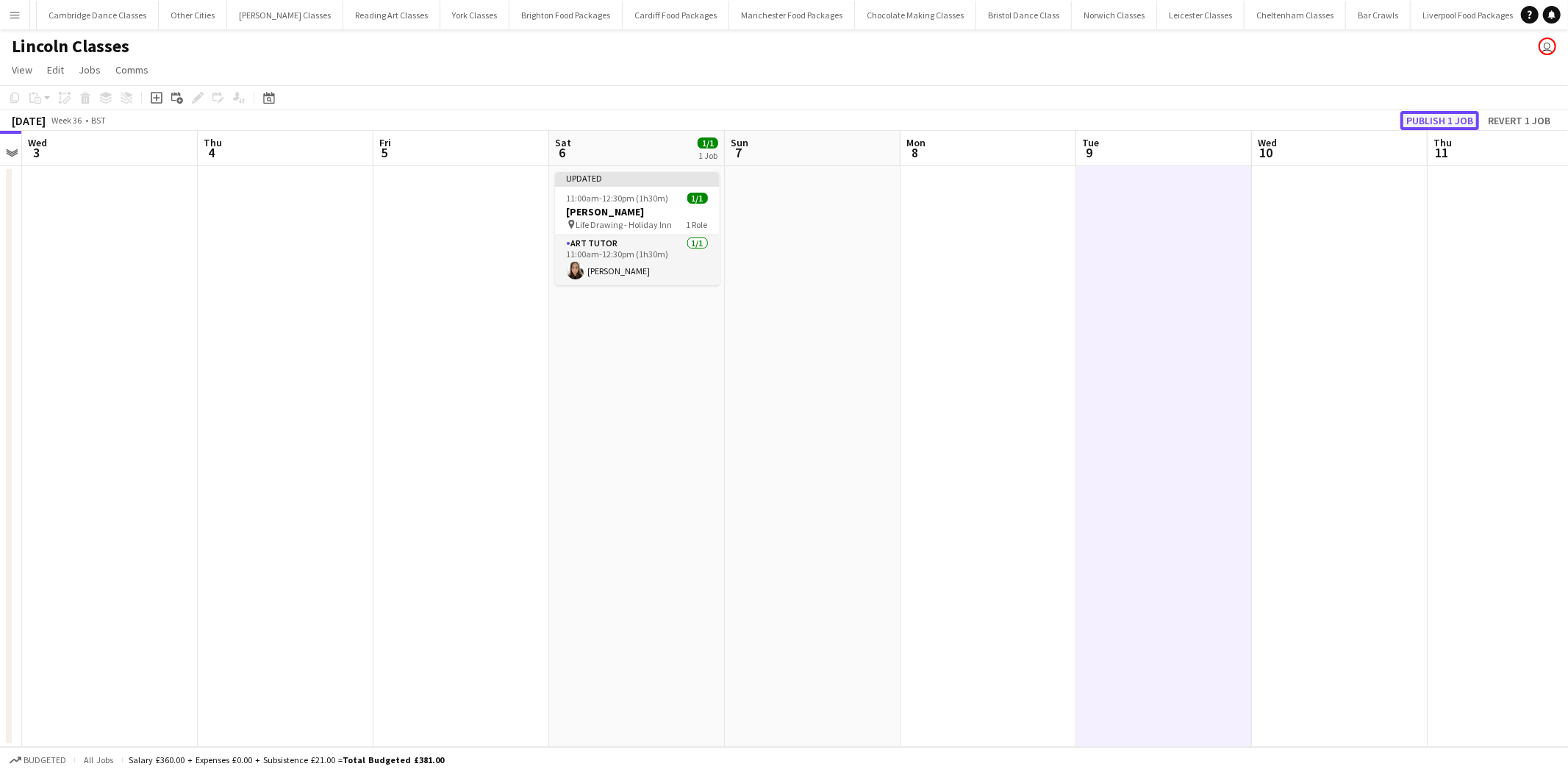
drag, startPoint x: 1445, startPoint y: 119, endPoint x: 1138, endPoint y: 89, distance: 308.5
click at [1442, 119] on button "Publish 1 job" at bounding box center [1440, 120] width 79 height 19
